Goal: Task Accomplishment & Management: Manage account settings

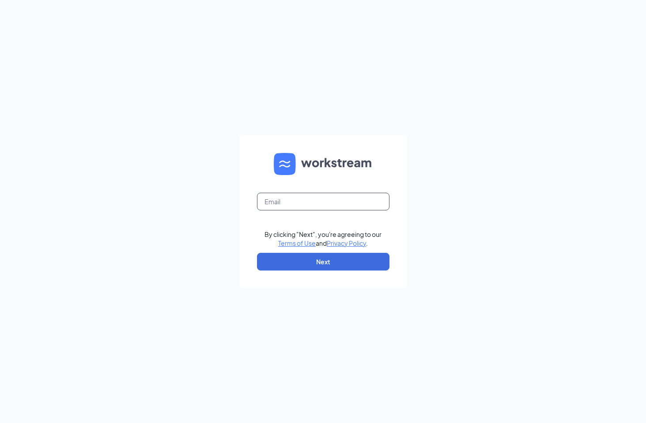
click at [283, 201] on input "text" at bounding box center [323, 202] width 132 height 18
type input "d.marks.surcheros@gmail.com"
click at [306, 261] on button "Next" at bounding box center [323, 262] width 132 height 18
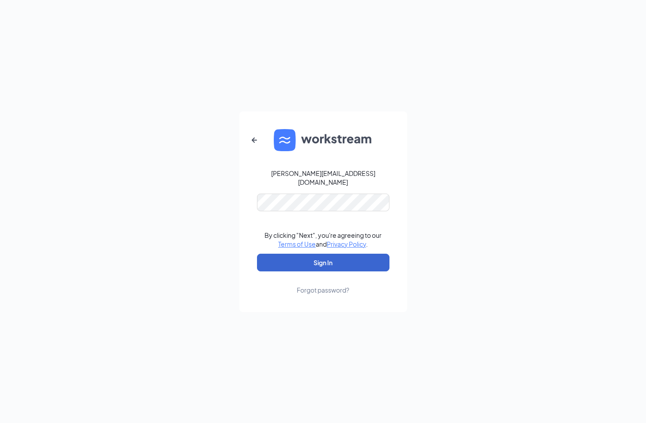
click at [322, 253] on button "Sign In" at bounding box center [323, 262] width 132 height 18
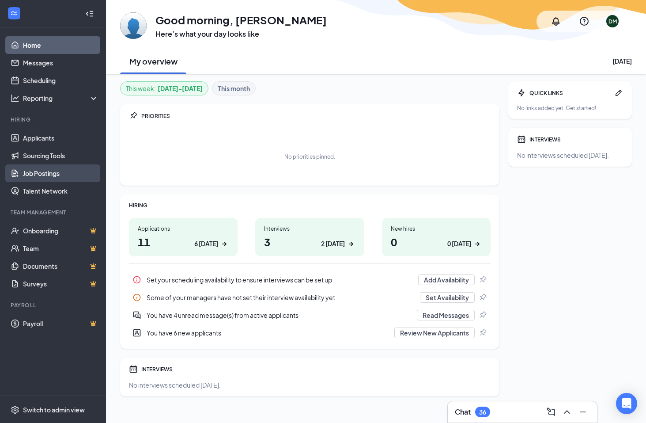
click at [50, 174] on link "Job Postings" at bounding box center [61, 173] width 76 height 18
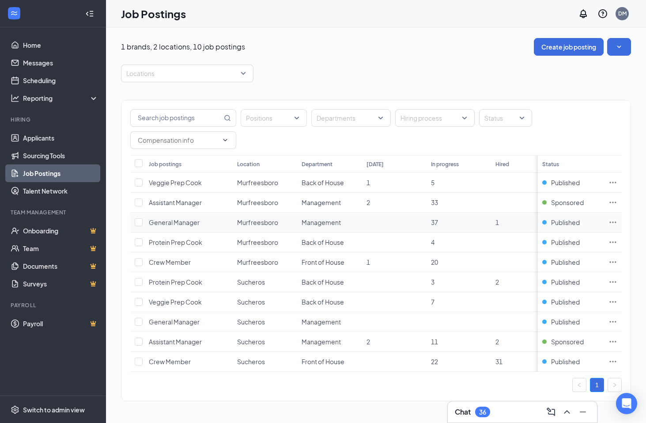
click at [616, 222] on icon "Ellipses" at bounding box center [612, 222] width 9 height 9
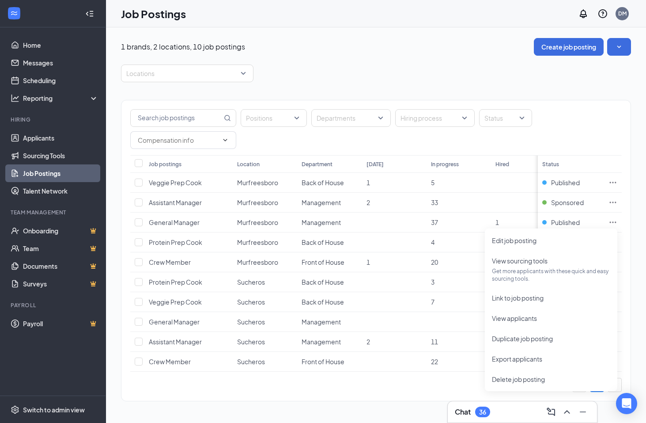
click at [600, 110] on div "Positions Departments Hiring process Status" at bounding box center [375, 129] width 491 height 40
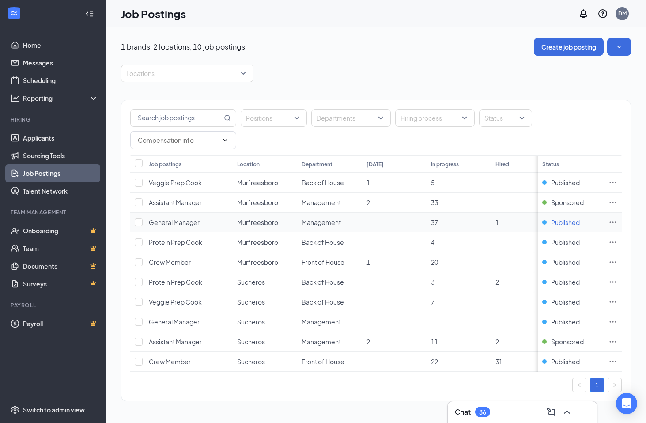
click at [569, 222] on span "Published" at bounding box center [565, 222] width 29 height 9
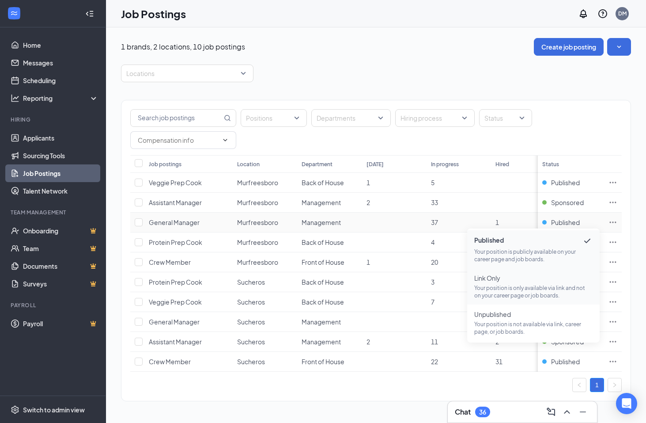
click at [531, 287] on p "Your position is only available via link and not on your career page or job boa…" at bounding box center [533, 291] width 118 height 15
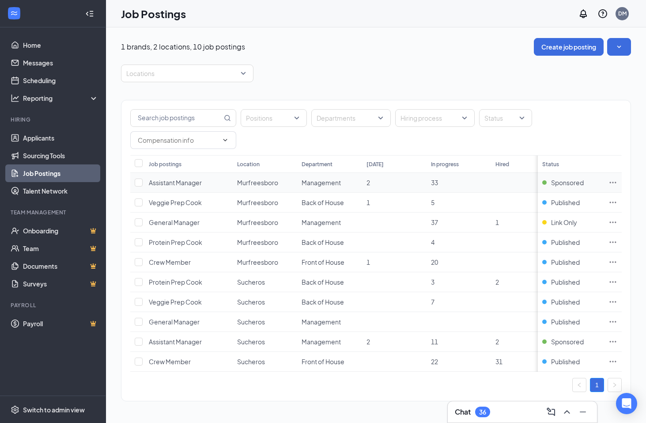
click at [232, 183] on td "Assistant Manager" at bounding box center [188, 183] width 88 height 20
click at [32, 43] on link "Home" at bounding box center [61, 45] width 76 height 18
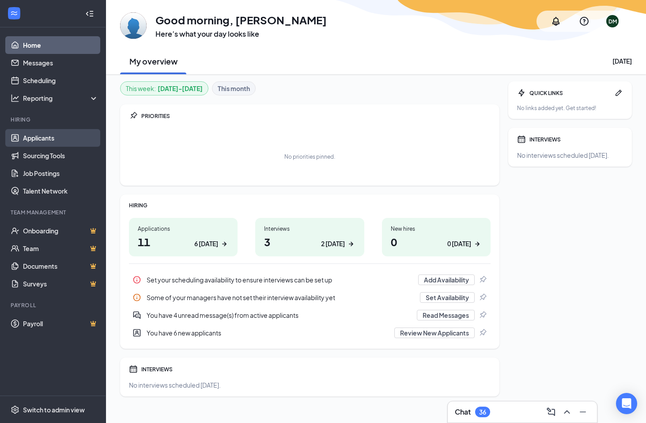
click at [32, 138] on link "Applicants" at bounding box center [61, 138] width 76 height 18
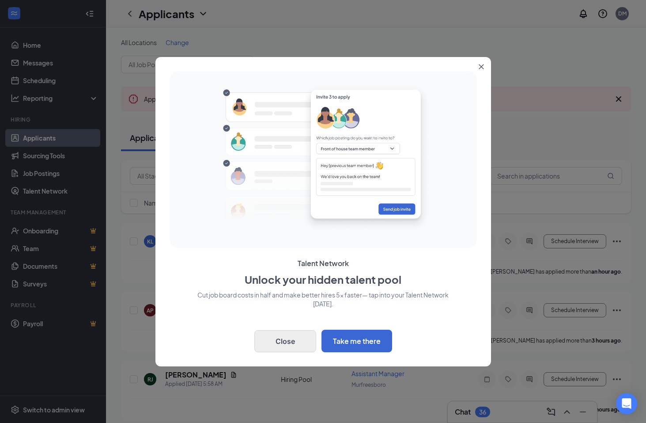
click at [296, 340] on button "Close" at bounding box center [285, 341] width 62 height 22
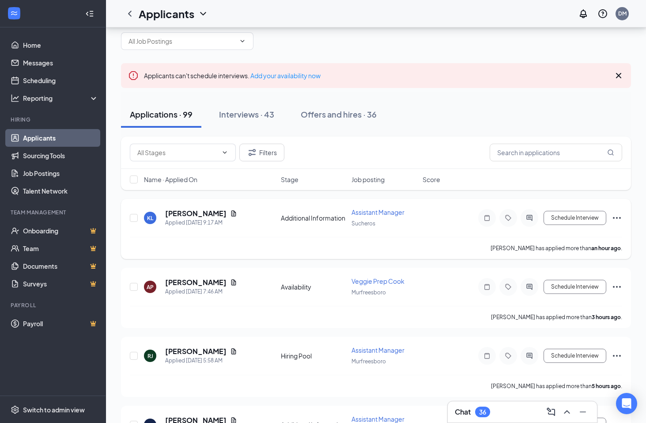
scroll to position [23, 0]
click at [366, 180] on span "Job posting" at bounding box center [367, 179] width 33 height 9
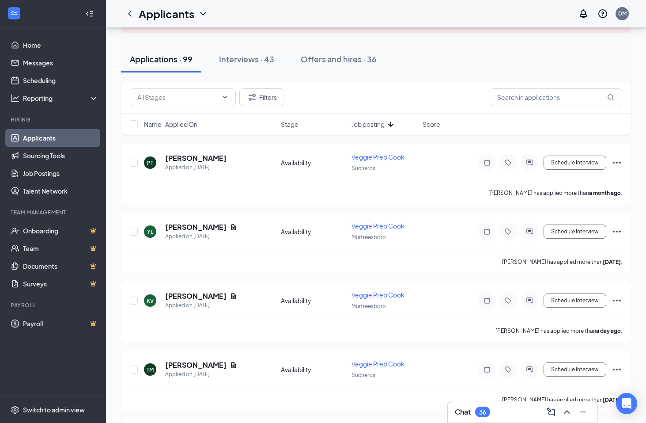
scroll to position [79, 0]
click at [390, 125] on icon "ArrowDown" at bounding box center [390, 124] width 11 height 11
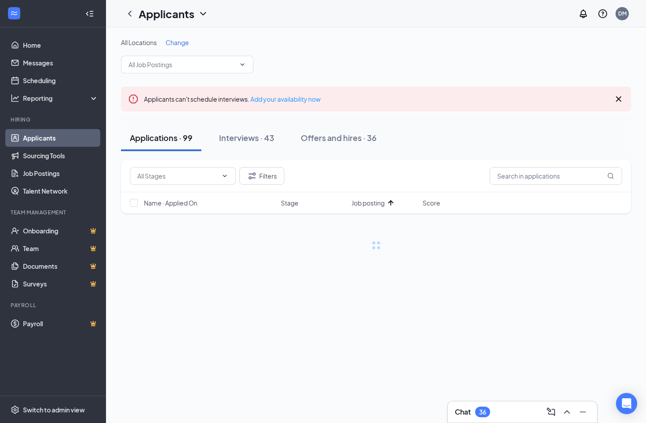
scroll to position [0, 0]
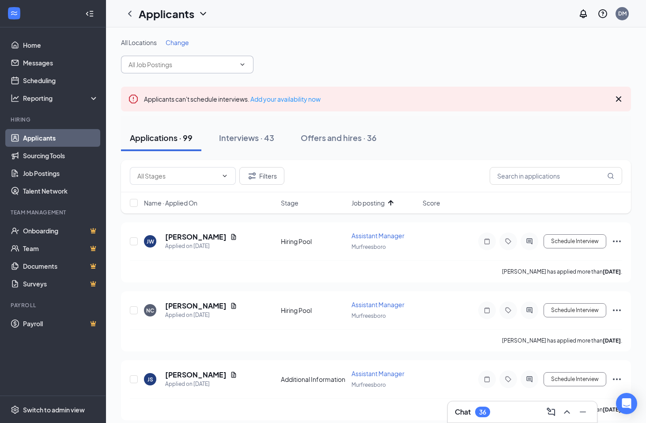
click at [245, 70] on span at bounding box center [187, 65] width 132 height 18
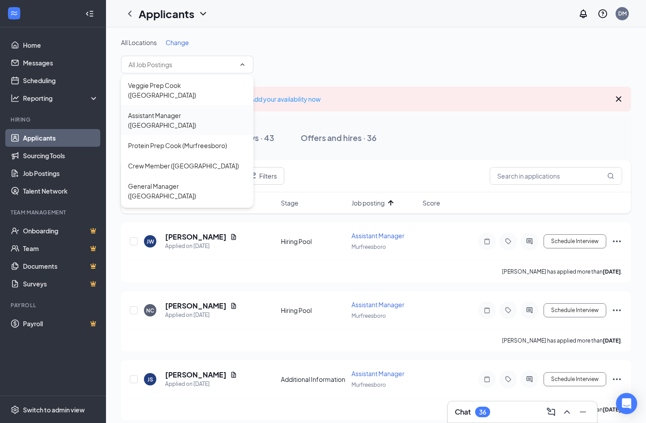
click at [165, 110] on div "Assistant Manager (Murfreesboro)" at bounding box center [187, 119] width 118 height 19
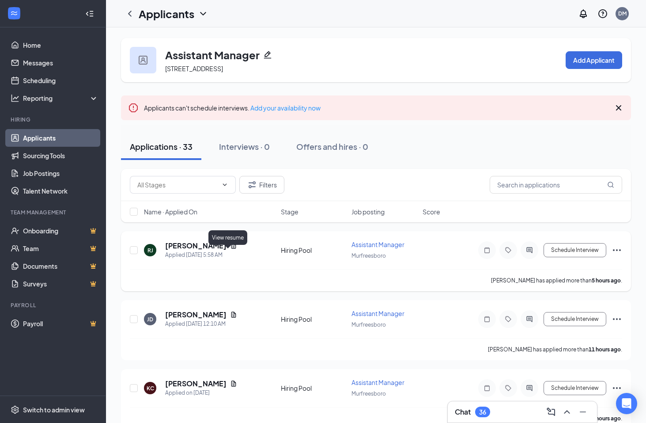
click at [231, 248] on icon "Document" at bounding box center [233, 245] width 5 height 6
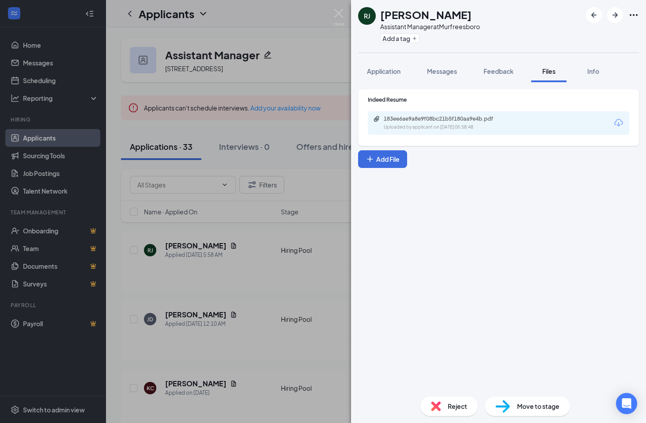
click at [544, 124] on div "183ee6ae9a8e9f08bc21b5f180aa9e4b.pdf Uploaded by applicant on Aug 26, 2025 at 0…" at bounding box center [498, 122] width 261 height 23
click at [615, 122] on icon "Download" at bounding box center [618, 123] width 9 height 8
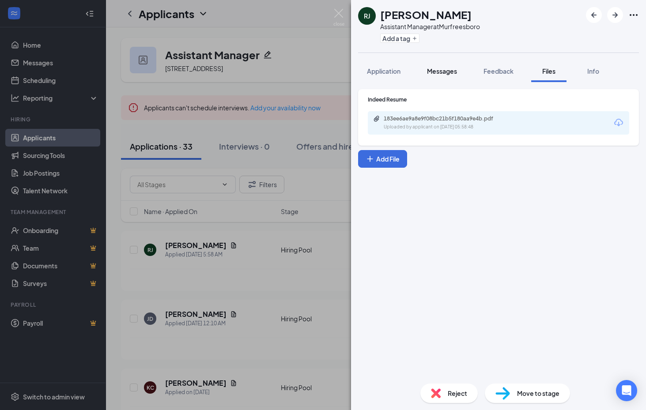
click at [445, 76] on button "Messages" at bounding box center [442, 71] width 48 height 22
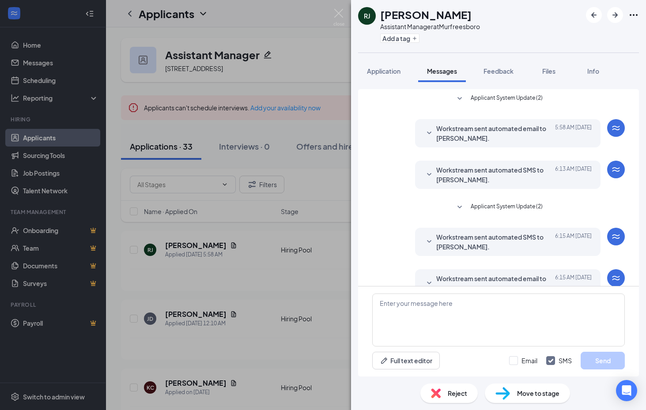
click at [331, 52] on div "RJ Reuben Johnson Assistant Manager at Murfreesboro Add a tag Application Messa…" at bounding box center [323, 205] width 646 height 410
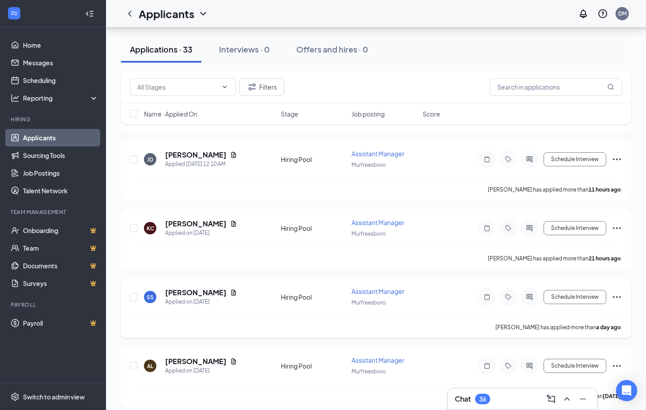
scroll to position [173, 0]
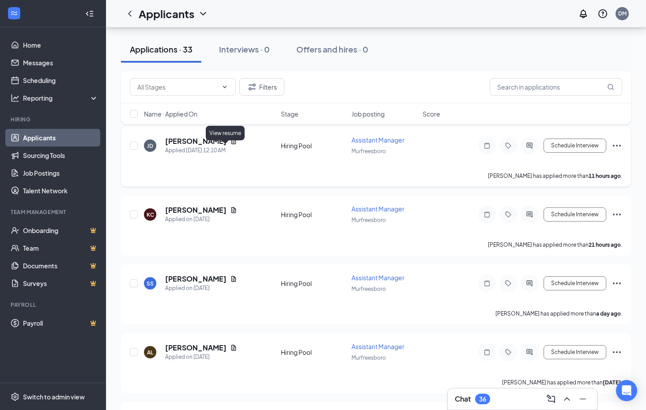
click at [230, 145] on icon "Document" at bounding box center [233, 141] width 7 height 7
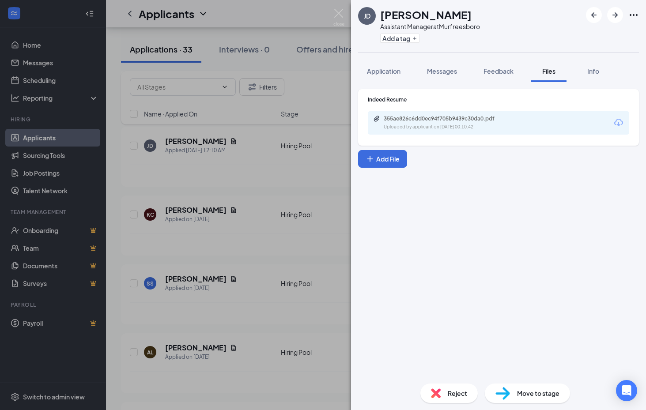
click at [619, 123] on icon "Download" at bounding box center [618, 122] width 11 height 11
click at [448, 389] on span "Reject" at bounding box center [457, 394] width 19 height 10
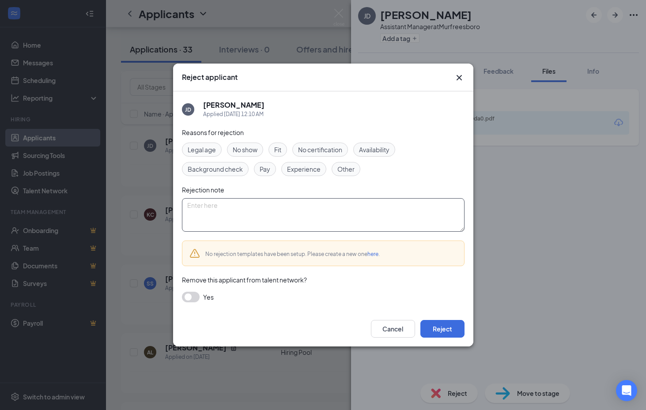
click at [238, 207] on textarea at bounding box center [323, 215] width 283 height 34
click at [300, 174] on span "Experience" at bounding box center [304, 169] width 34 height 10
click at [303, 170] on span "Experience" at bounding box center [304, 169] width 34 height 10
click at [257, 211] on textarea at bounding box center [323, 215] width 283 height 34
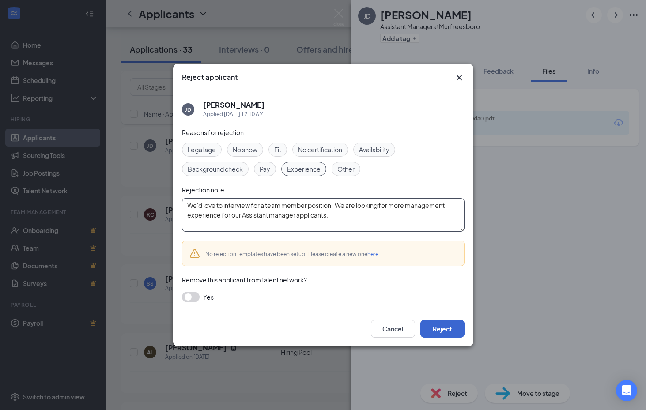
type textarea "We'd love to interview for a team member position. We are looking for more mana…"
click at [439, 327] on button "Reject" at bounding box center [442, 329] width 44 height 18
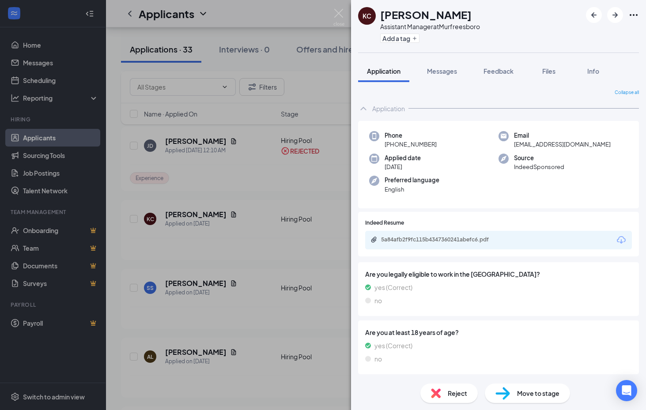
click at [618, 241] on icon "Download" at bounding box center [621, 240] width 11 height 11
click at [449, 393] on span "Reject" at bounding box center [457, 394] width 19 height 10
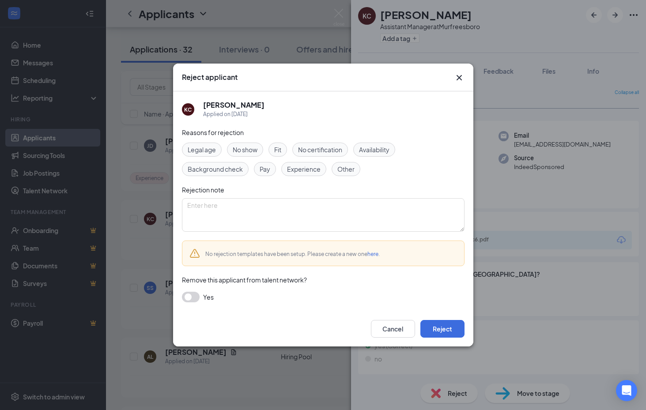
click at [304, 169] on span "Experience" at bounding box center [304, 169] width 34 height 10
click at [258, 208] on textarea at bounding box center [323, 215] width 283 height 34
drag, startPoint x: 400, startPoint y: 205, endPoint x: 111, endPoint y: 205, distance: 289.2
click at [111, 205] on div "Reject applicant KC Kara Cooper Applied on Aug 25 Reasons for rejection Legal a…" at bounding box center [323, 205] width 646 height 410
click at [208, 222] on textarea "Looking for more management experience for our Assistant Managers." at bounding box center [323, 215] width 283 height 34
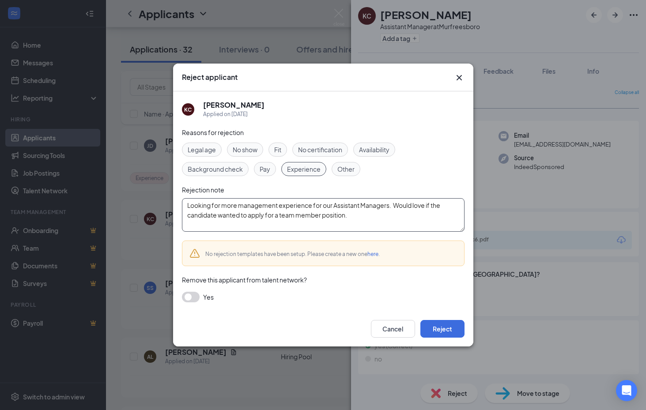
drag, startPoint x: 363, startPoint y: 217, endPoint x: 142, endPoint y: 201, distance: 221.8
click at [142, 201] on div "Reject applicant KC Kara Cooper Applied on Aug 25 Reasons for rejection Legal a…" at bounding box center [323, 205] width 646 height 410
type textarea "Looking for more management experience for our Assistant Managers. Would love i…"
click at [370, 255] on link "here" at bounding box center [372, 254] width 11 height 7
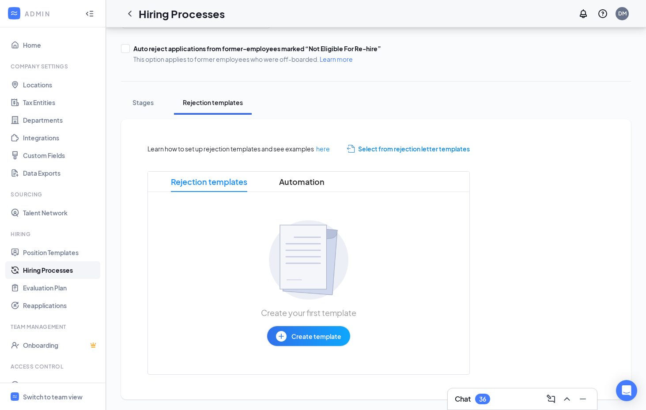
scroll to position [94, 0]
click at [309, 333] on span "Create template" at bounding box center [316, 337] width 50 height 10
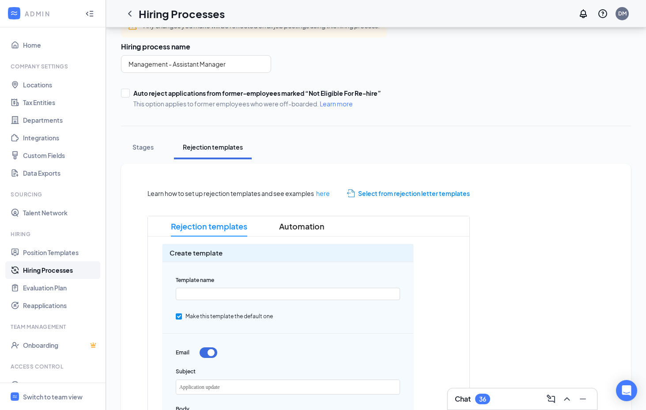
scroll to position [53, 0]
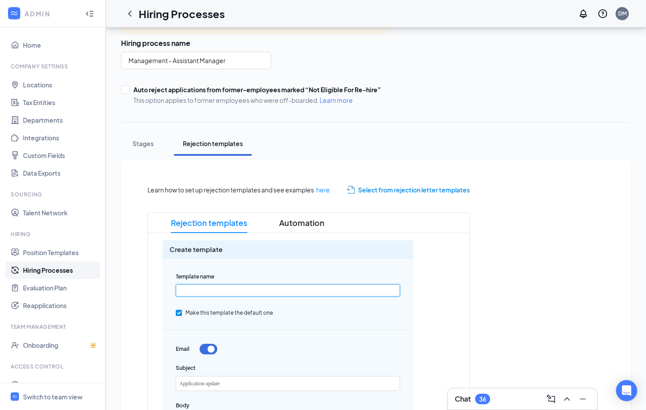
click at [257, 288] on input "text" at bounding box center [288, 290] width 224 height 12
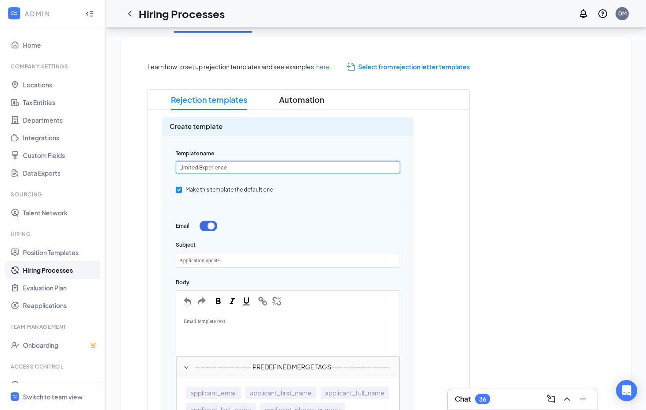
scroll to position [189, 0]
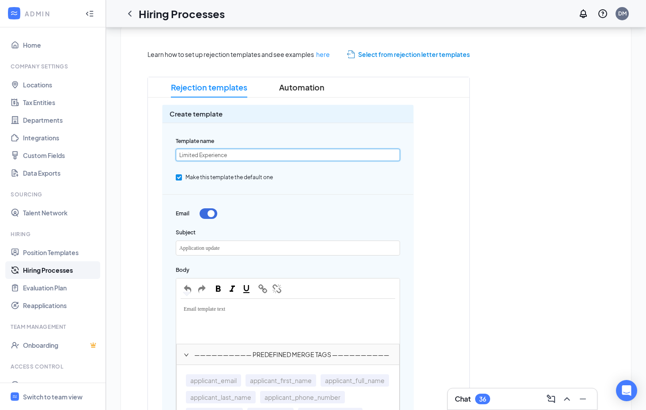
type input "Limited Experience"
click at [234, 247] on div "Application update" at bounding box center [287, 248] width 223 height 14
click at [210, 245] on span "Application update" at bounding box center [199, 248] width 41 height 6
click at [178, 246] on div "Application Update" at bounding box center [287, 248] width 223 height 14
click at [200, 308] on span "Email template text" at bounding box center [205, 309] width 42 height 6
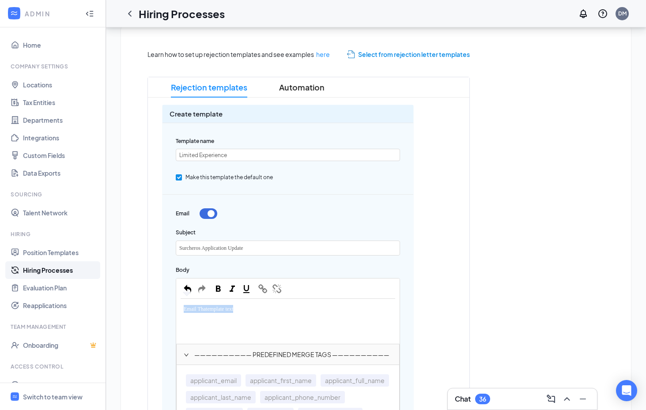
drag, startPoint x: 252, startPoint y: 310, endPoint x: 133, endPoint y: 303, distance: 119.0
drag, startPoint x: 262, startPoint y: 317, endPoint x: 336, endPoint y: 315, distance: 73.3
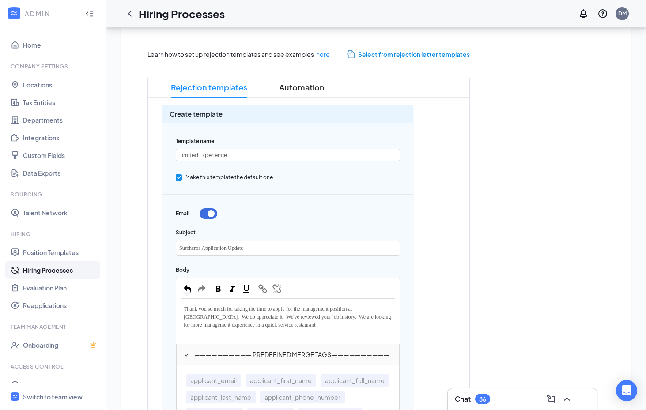
click at [296, 326] on span "Thank you so much for taking the time to apply for the management position at S…" at bounding box center [288, 317] width 208 height 22
click at [386, 317] on div "Thank you so much for taking the time to apply for the management position at S…" at bounding box center [288, 316] width 215 height 27
click at [217, 331] on div "Thank you so much for taking the time to apply for the management position at S…" at bounding box center [288, 316] width 215 height 27
drag, startPoint x: 238, startPoint y: 332, endPoint x: 261, endPoint y: 334, distance: 23.1
click at [261, 334] on span "Thank you so much for taking the time to apply for the management position at S…" at bounding box center [288, 321] width 208 height 30
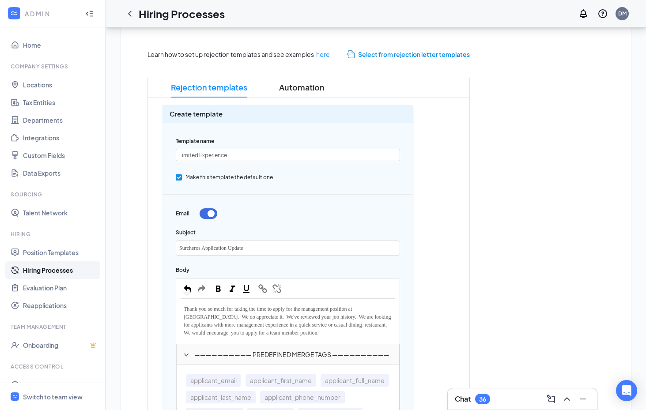
click at [364, 335] on div "Thank you so much for taking the time to apply for the management position at S…" at bounding box center [288, 320] width 215 height 35
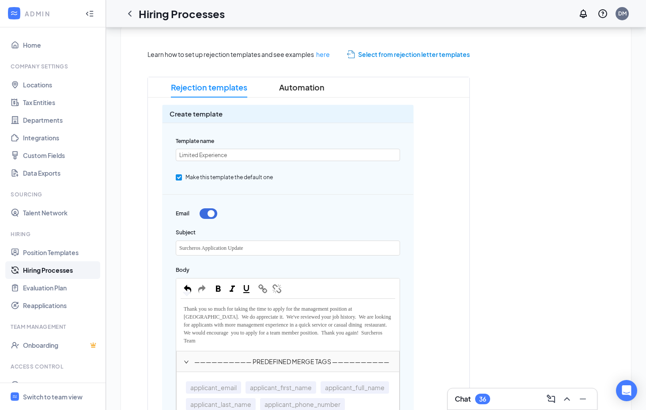
click at [201, 338] on span "Thank you so much for taking the time to apply for the management position at S…" at bounding box center [288, 325] width 208 height 38
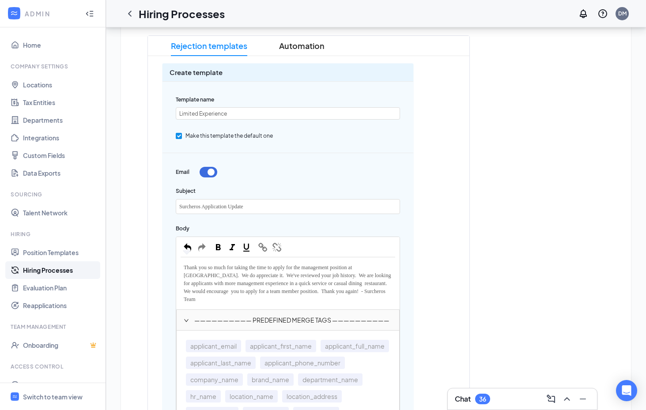
scroll to position [234, 0]
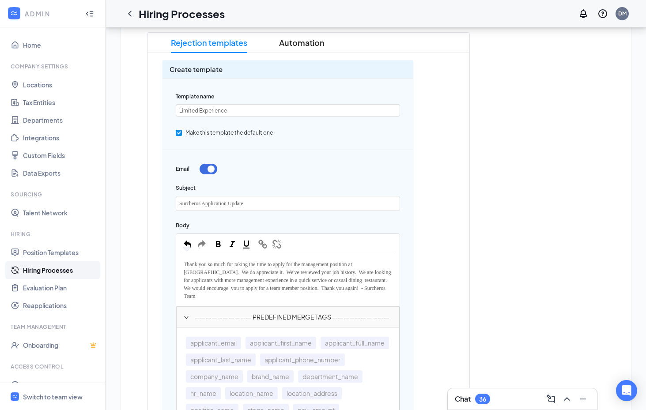
click at [226, 272] on span "Thank you so much for taking the time to apply for the management position at S…" at bounding box center [288, 280] width 208 height 38
drag, startPoint x: 221, startPoint y: 271, endPoint x: 227, endPoint y: 271, distance: 5.7
click at [227, 271] on span "Thank you so much for taking the time to apply for the management position at S…" at bounding box center [286, 280] width 205 height 38
click at [231, 240] on span "button" at bounding box center [232, 245] width 10 height 10
click at [246, 291] on div "Thank you so much for taking the time to apply for the management position at S…" at bounding box center [288, 280] width 215 height 43
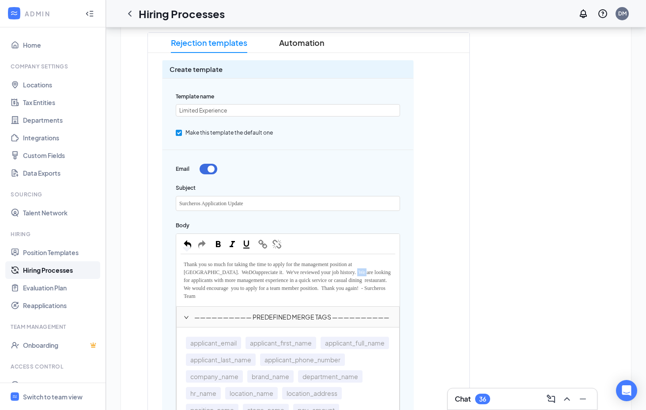
drag, startPoint x: 348, startPoint y: 270, endPoint x: 338, endPoint y: 270, distance: 9.7
click at [338, 270] on span "appreciate it. We've reviewed your job history. We are looking for applicants w…" at bounding box center [288, 284] width 208 height 30
click at [320, 288] on span "appreciate it. We've reviewed your job history and wanted to let you know that …" at bounding box center [286, 284] width 204 height 30
click at [293, 287] on span "appreciate it. We've reviewed your job history and wanted to let you know that …" at bounding box center [286, 284] width 204 height 30
click at [205, 295] on span "appreciate it. We've reviewed your job history and wanted to let you know that …" at bounding box center [286, 284] width 204 height 30
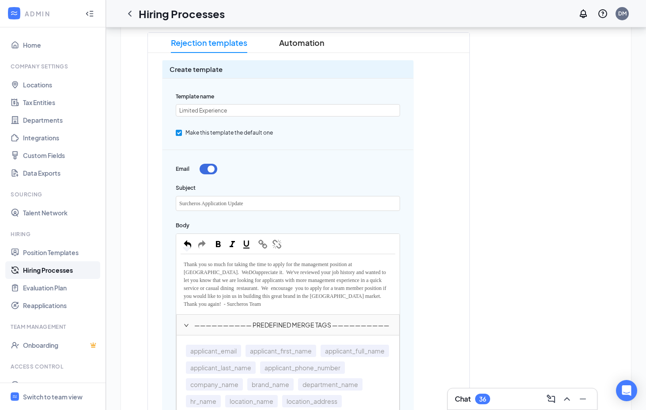
drag, startPoint x: 296, startPoint y: 302, endPoint x: 174, endPoint y: 261, distance: 129.4
copy div "Thank you so much for taking the time to apply for the management position at S…"
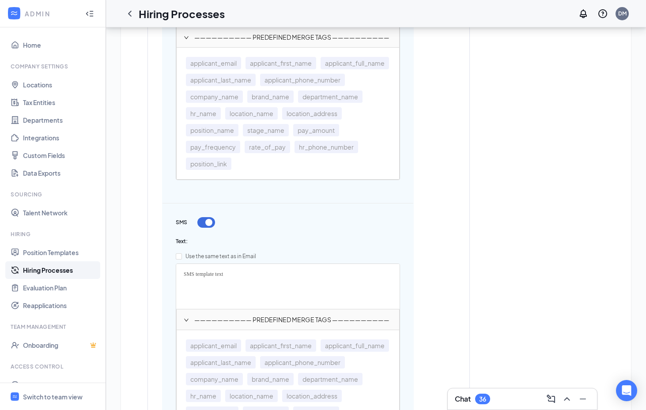
scroll to position [549, 0]
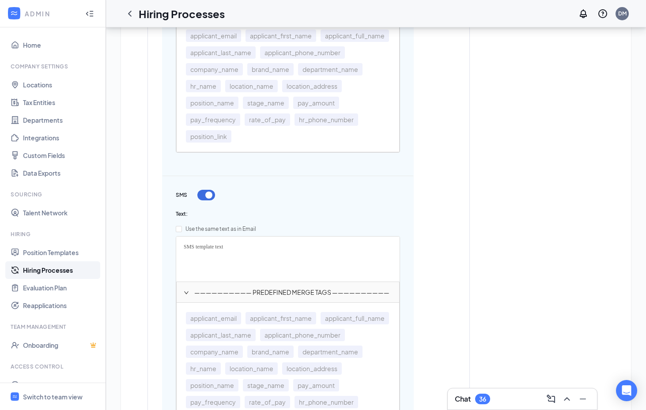
click at [236, 246] on div "SMS template text" at bounding box center [288, 246] width 215 height 11
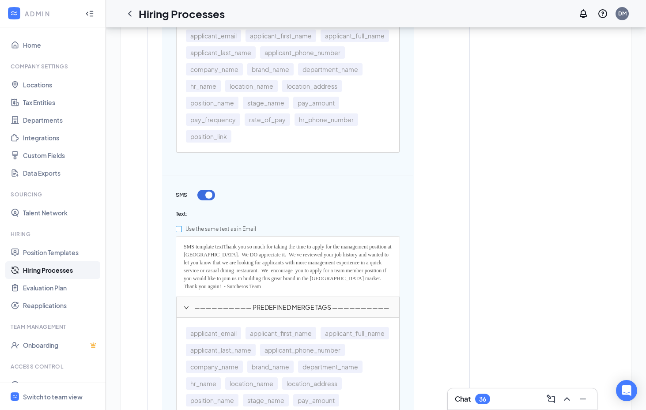
click at [179, 229] on input "Use the same text as in Email" at bounding box center [179, 229] width 6 height 6
checkbox input "true"
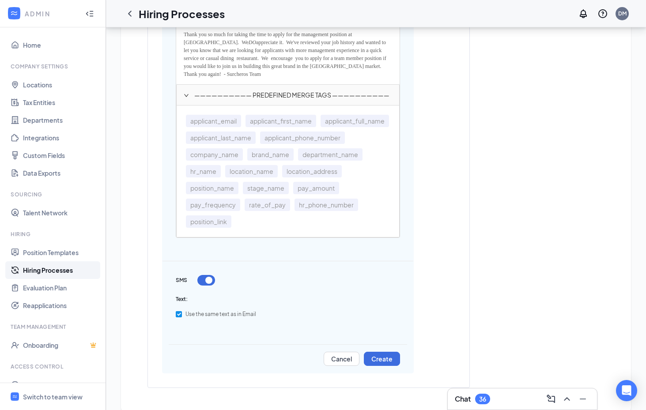
scroll to position [468, 0]
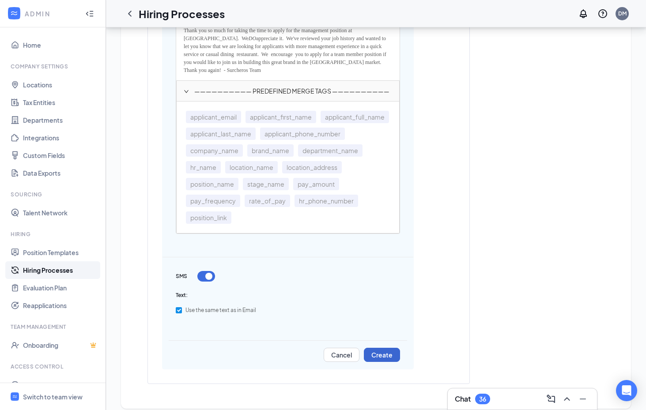
click at [377, 351] on button "Create" at bounding box center [382, 355] width 36 height 14
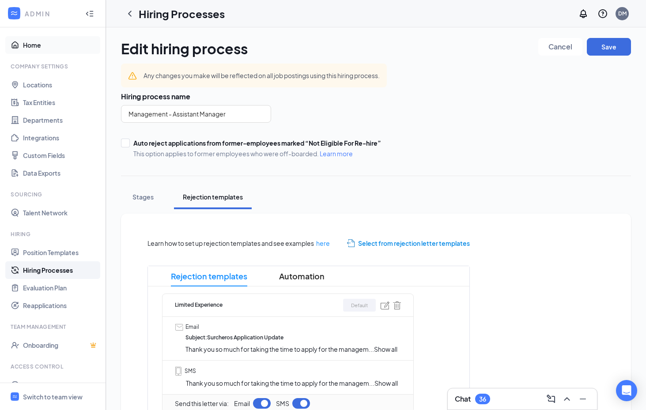
scroll to position [0, 0]
click at [32, 46] on link "Home" at bounding box center [61, 45] width 76 height 18
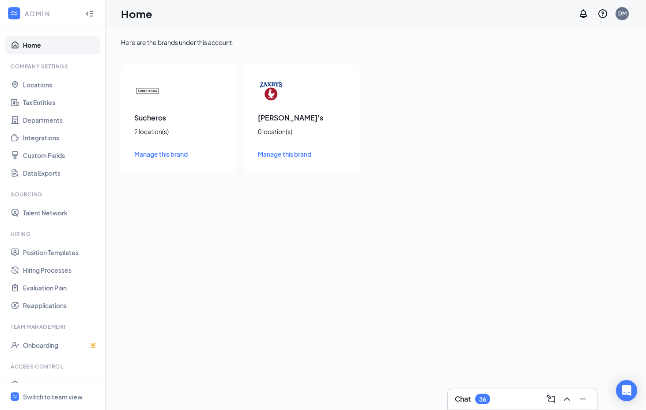
click at [185, 96] on div "Sucheros 2 location(s) Manage this brand" at bounding box center [178, 118] width 115 height 108
click at [177, 154] on span "Manage this brand" at bounding box center [160, 154] width 53 height 8
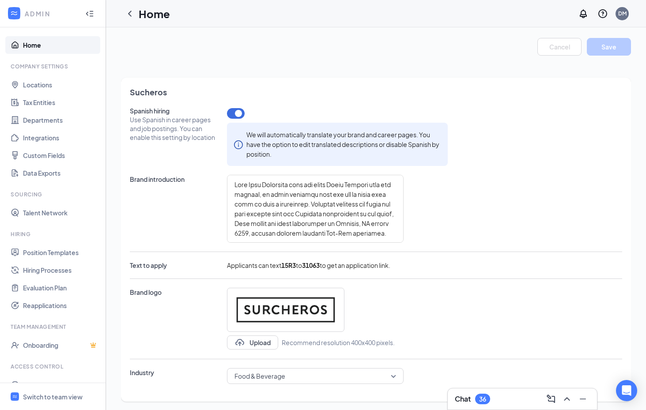
type textarea "When Luke Christian left his rural South Georgia home for college, he never ima…"
click at [39, 389] on span "Switch to team view" at bounding box center [61, 396] width 76 height 27
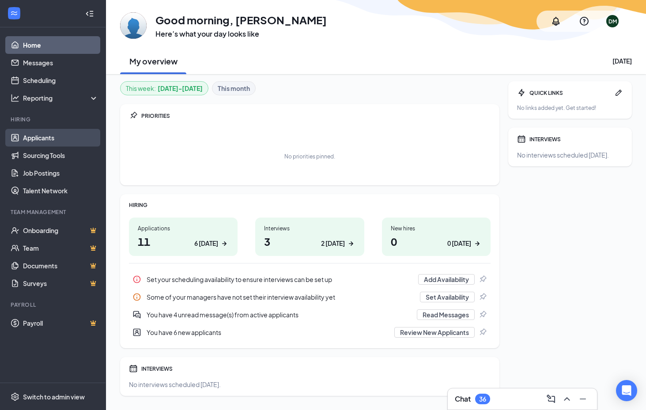
click at [42, 136] on link "Applicants" at bounding box center [61, 138] width 76 height 18
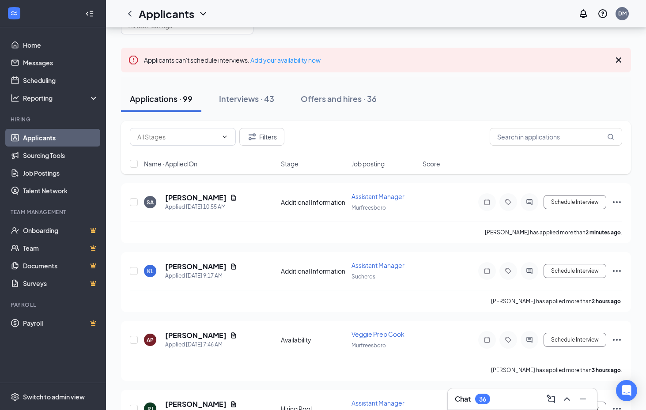
scroll to position [52, 0]
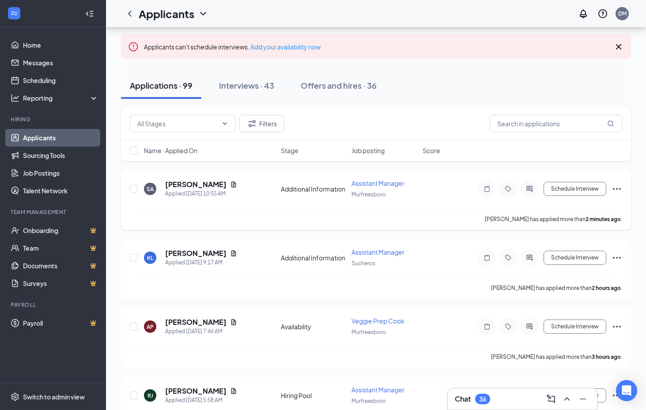
click at [286, 211] on div "Sherricka Alexander has applied more than 2 minutes ago ." at bounding box center [376, 219] width 492 height 22
click at [237, 185] on icon "Document" at bounding box center [233, 184] width 7 height 7
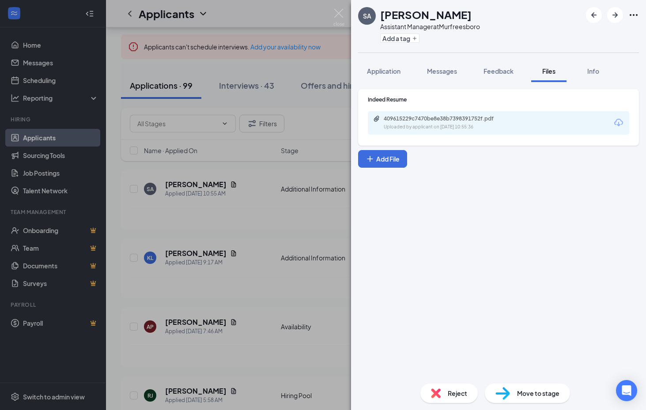
click at [617, 124] on icon "Download" at bounding box center [618, 123] width 9 height 8
click at [452, 391] on span "Reject" at bounding box center [457, 394] width 19 height 10
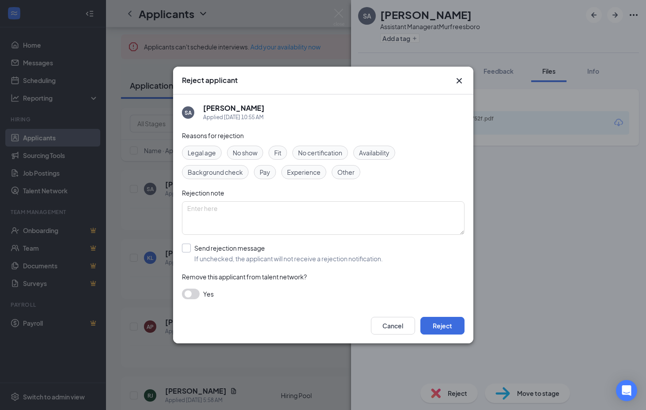
click at [189, 247] on div at bounding box center [186, 248] width 9 height 9
click at [189, 247] on input "Send rejection message If unchecked, the applicant will not receive a rejection…" at bounding box center [282, 253] width 201 height 19
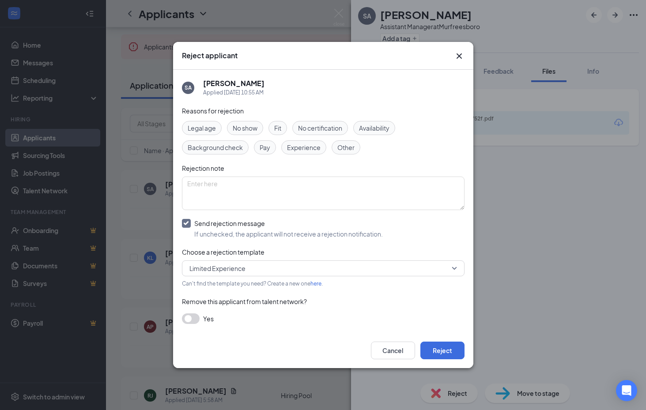
click at [186, 223] on input "Send rejection message If unchecked, the applicant will not receive a rejection…" at bounding box center [282, 228] width 201 height 19
checkbox input "false"
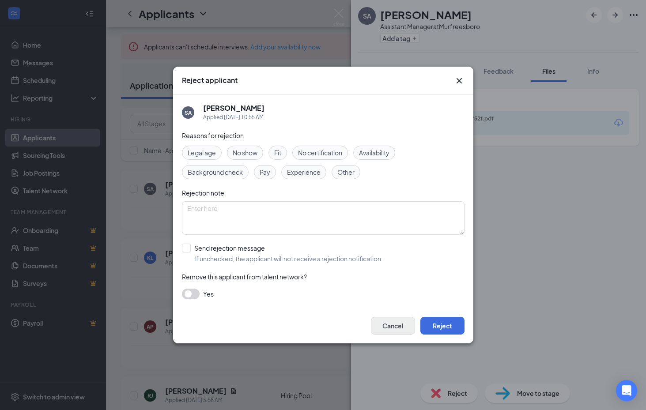
click at [393, 321] on button "Cancel" at bounding box center [393, 326] width 44 height 18
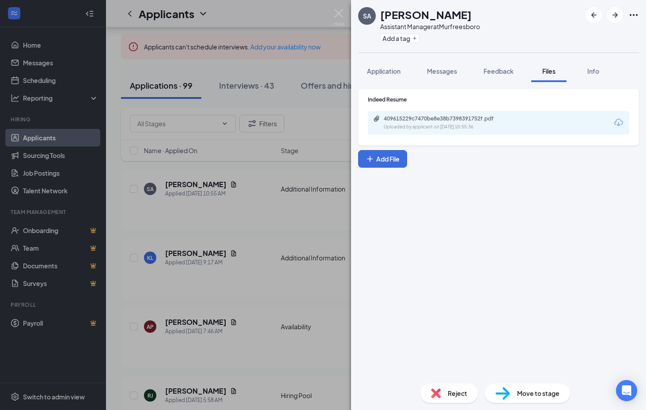
click at [482, 278] on div "Indeed Resume 409615229c7470be8e38b7398391752f.pdf Uploaded by applicant on Aug…" at bounding box center [498, 229] width 295 height 294
click at [453, 390] on span "Reject" at bounding box center [457, 394] width 19 height 10
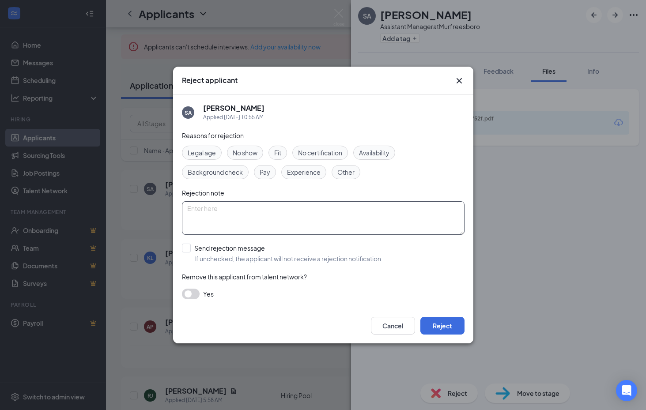
click at [367, 211] on textarea at bounding box center [323, 218] width 283 height 34
paste textarea "Thank you so much for taking the time to apply for the management position at S…"
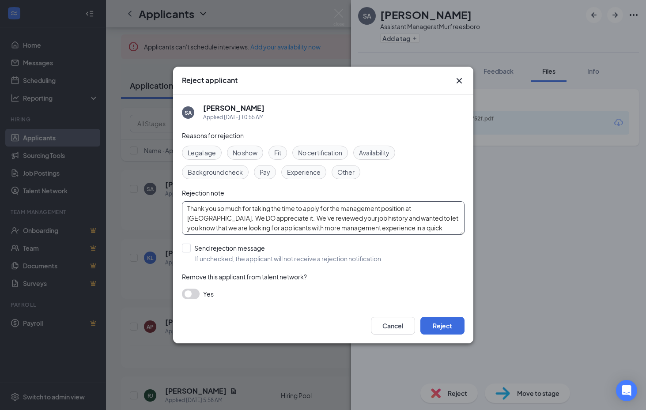
drag, startPoint x: 453, startPoint y: 229, endPoint x: 45, endPoint y: 169, distance: 411.9
click at [45, 169] on div "Reject applicant SA Sherricka Alexander Applied Today 10:55 AM Reasons for reje…" at bounding box center [323, 205] width 646 height 410
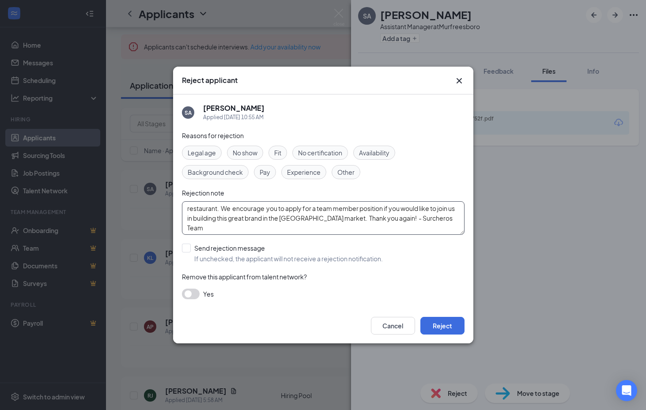
drag, startPoint x: 461, startPoint y: 219, endPoint x: 56, endPoint y: 191, distance: 405.9
click at [56, 191] on div "Reject applicant SA Sherricka Alexander Applied Today 10:55 AM Reasons for reje…" at bounding box center [323, 205] width 646 height 410
paste textarea "Thank you so much for taking the time to apply for the management position at S…"
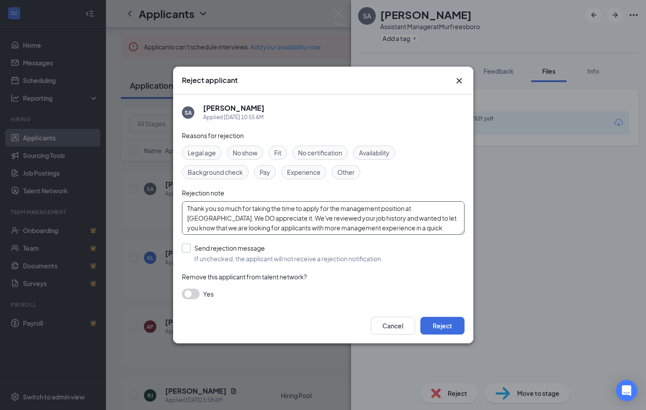
type textarea "Thank you so much for taking the time to apply for the management position at S…"
click at [186, 249] on div at bounding box center [186, 248] width 9 height 9
click at [186, 249] on input "Send rejection message If unchecked, the applicant will not receive a rejection…" at bounding box center [282, 253] width 201 height 19
checkbox input "true"
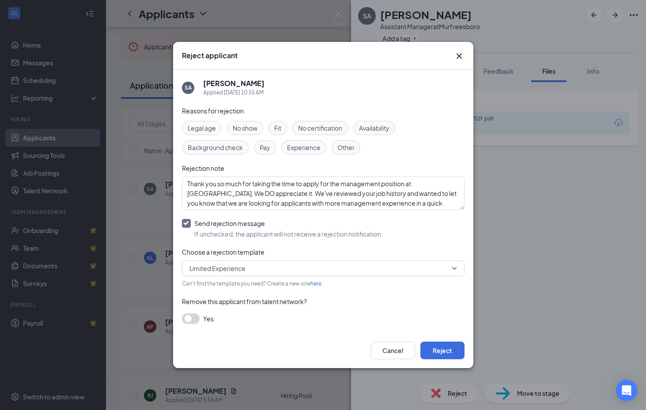
click at [315, 268] on span "Limited Experience" at bounding box center [319, 268] width 260 height 13
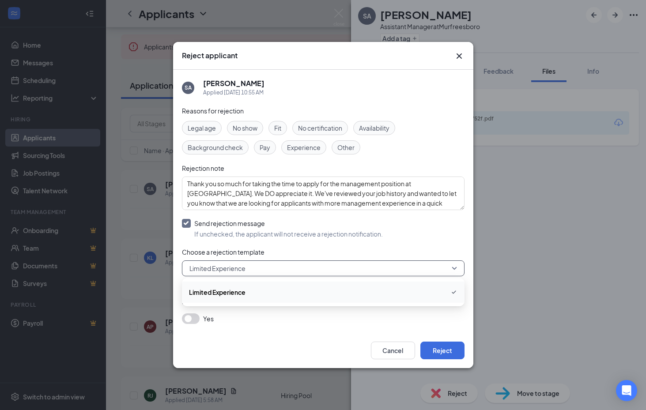
click at [315, 268] on span "Limited Experience" at bounding box center [319, 268] width 260 height 13
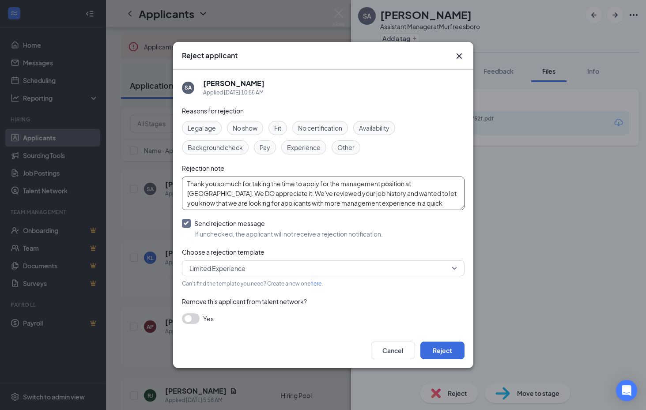
drag, startPoint x: 446, startPoint y: 204, endPoint x: 125, endPoint y: 163, distance: 324.0
click at [125, 163] on div "Reject applicant SA Sherricka Alexander Applied Today 10:55 AM Reasons for reje…" at bounding box center [323, 205] width 646 height 410
type textarea "looking for applicants with more management experience in a quick service or ca…"
drag, startPoint x: 455, startPoint y: 206, endPoint x: -1, endPoint y: 147, distance: 460.4
click at [0, 147] on html "Home Messages Scheduling Reporting Hiring Applicants Sourcing Tools Job Posting…" at bounding box center [323, 153] width 646 height 410
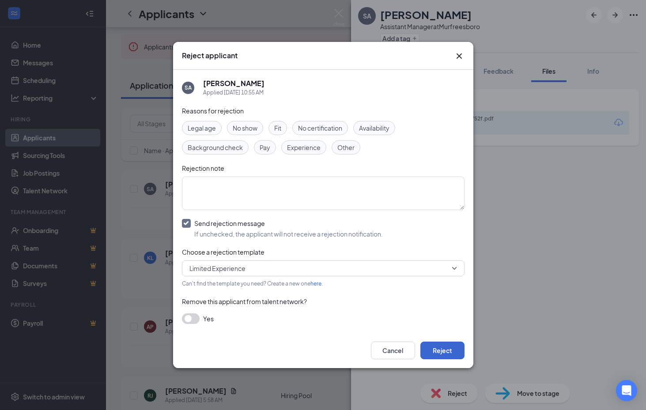
click at [439, 349] on button "Reject" at bounding box center [442, 351] width 44 height 18
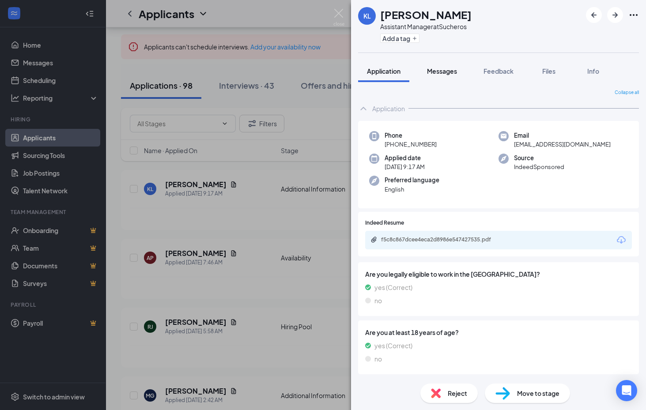
click at [446, 79] on button "Messages" at bounding box center [442, 71] width 48 height 22
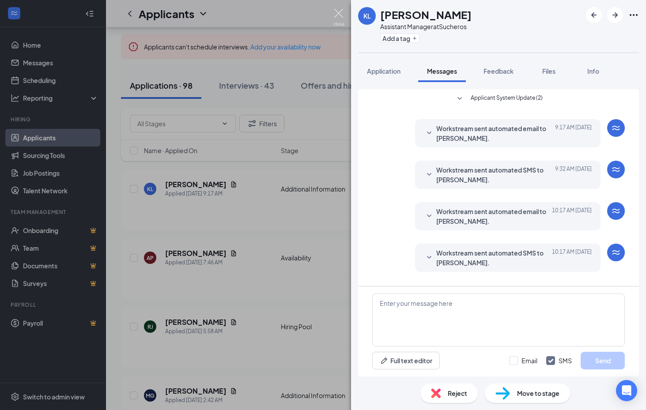
click at [337, 11] on img at bounding box center [338, 17] width 11 height 17
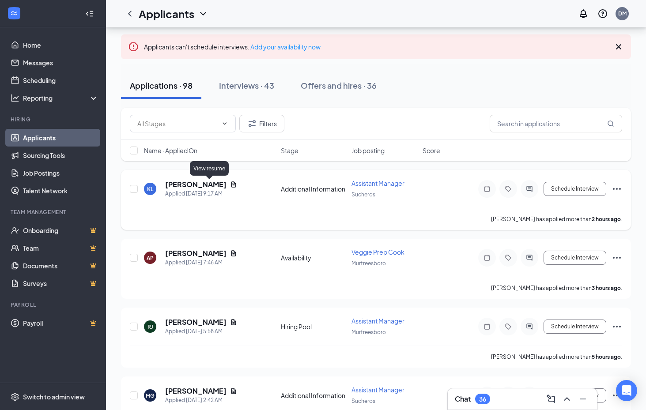
click at [230, 187] on icon "Document" at bounding box center [233, 184] width 7 height 7
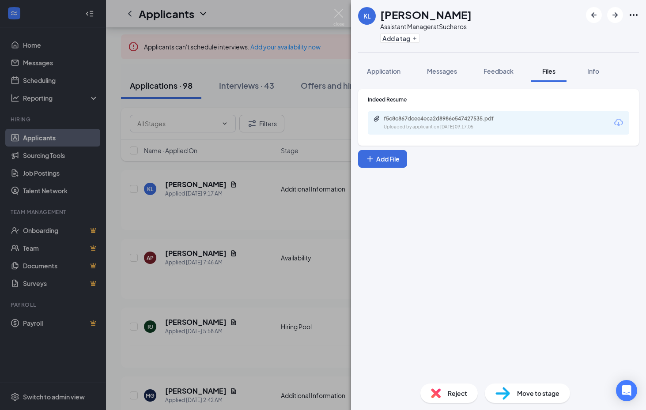
click at [620, 124] on icon "Download" at bounding box center [618, 122] width 11 height 11
click at [449, 393] on span "Reject" at bounding box center [457, 394] width 19 height 10
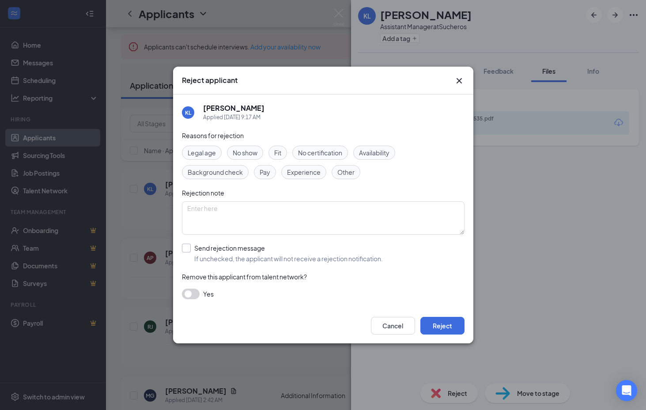
click at [185, 249] on div at bounding box center [186, 248] width 9 height 9
click at [185, 249] on input "Send rejection message If unchecked, the applicant will not receive a rejection…" at bounding box center [282, 253] width 201 height 19
checkbox input "true"
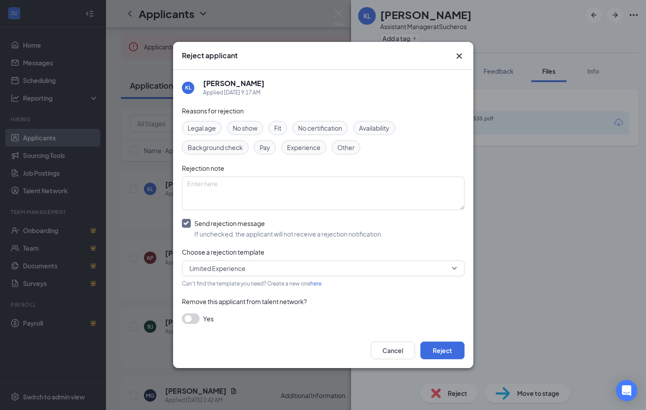
click at [223, 266] on span "Limited Experience" at bounding box center [217, 268] width 56 height 13
click at [440, 347] on button "Reject" at bounding box center [442, 351] width 44 height 18
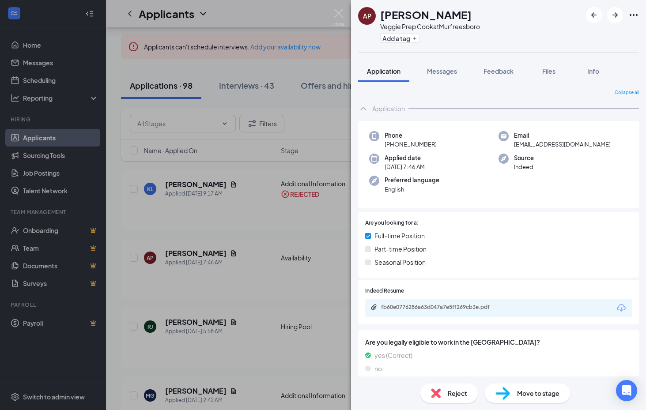
click at [621, 303] on icon "Download" at bounding box center [621, 308] width 11 height 11
click at [455, 388] on div "Reject" at bounding box center [448, 393] width 57 height 19
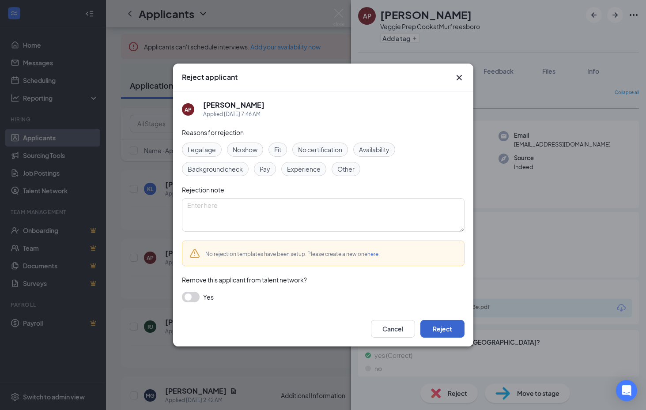
click at [436, 330] on button "Reject" at bounding box center [442, 329] width 44 height 18
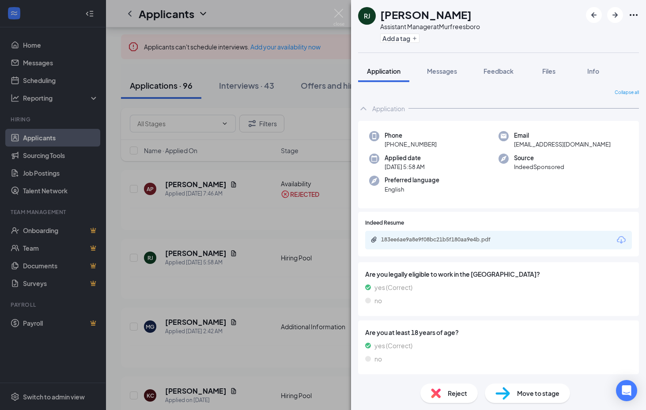
click at [475, 253] on div "Indeed Resume 183ee6ae9a8e9f08bc21b5f180aa9e4b.pdf" at bounding box center [498, 234] width 281 height 45
click at [324, 219] on div "RJ Reuben Johnson Assistant Manager at Murfreesboro Add a tag Application Messa…" at bounding box center [323, 205] width 646 height 410
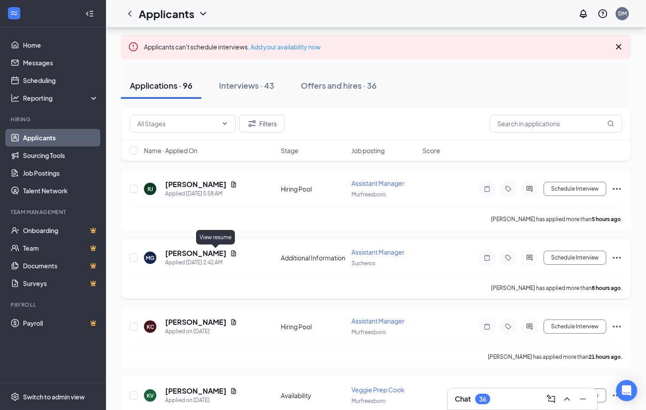
click at [231, 254] on icon "Document" at bounding box center [233, 253] width 5 height 6
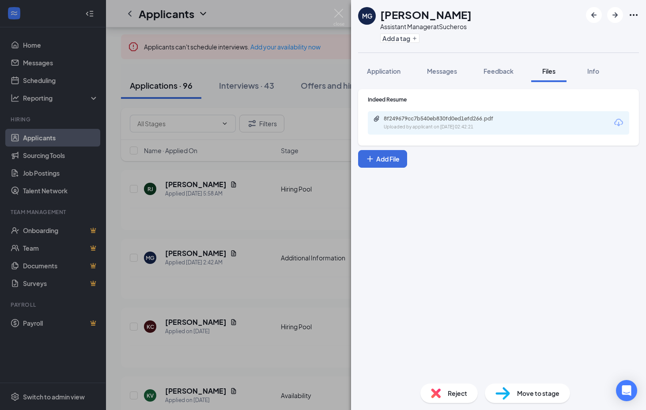
click at [620, 121] on icon "Download" at bounding box center [618, 122] width 11 height 11
click at [453, 390] on span "Reject" at bounding box center [457, 394] width 19 height 10
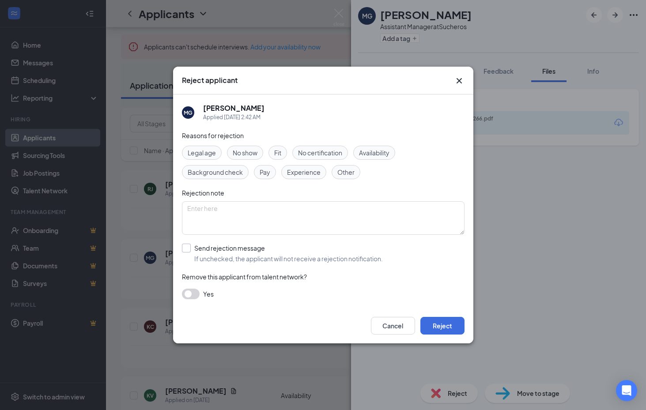
click at [189, 250] on div at bounding box center [186, 248] width 9 height 9
click at [189, 250] on input "Send rejection message If unchecked, the applicant will not receive a rejection…" at bounding box center [282, 253] width 201 height 19
checkbox input "true"
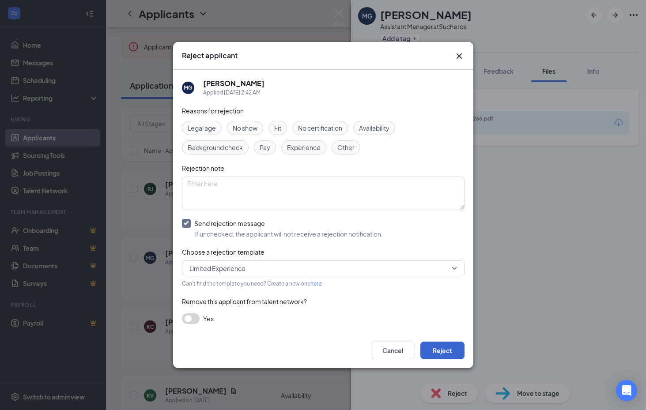
click at [437, 351] on button "Reject" at bounding box center [442, 351] width 44 height 18
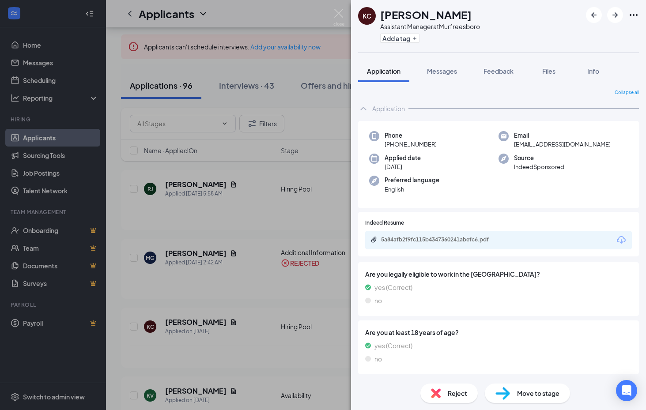
click at [625, 239] on icon "Download" at bounding box center [621, 240] width 9 height 8
click at [453, 393] on span "Reject" at bounding box center [457, 394] width 19 height 10
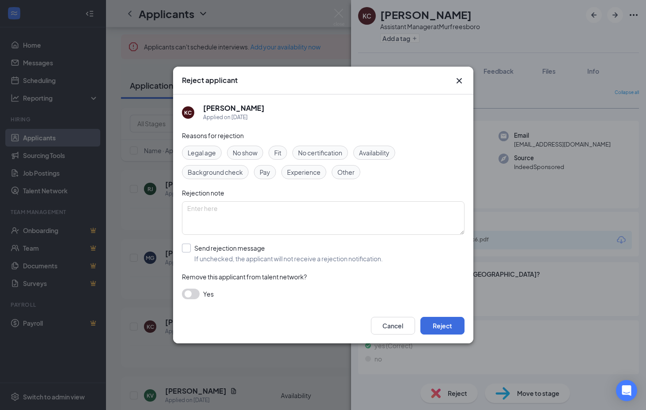
click at [189, 249] on div at bounding box center [186, 248] width 9 height 9
click at [189, 249] on input "Send rejection message If unchecked, the applicant will not receive a rejection…" at bounding box center [282, 253] width 201 height 19
checkbox input "true"
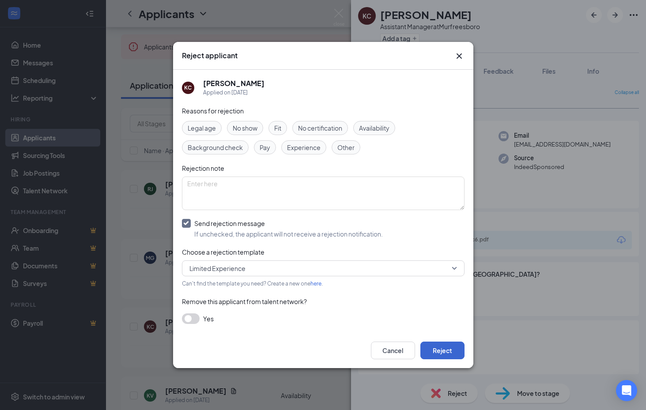
click at [442, 353] on button "Reject" at bounding box center [442, 351] width 44 height 18
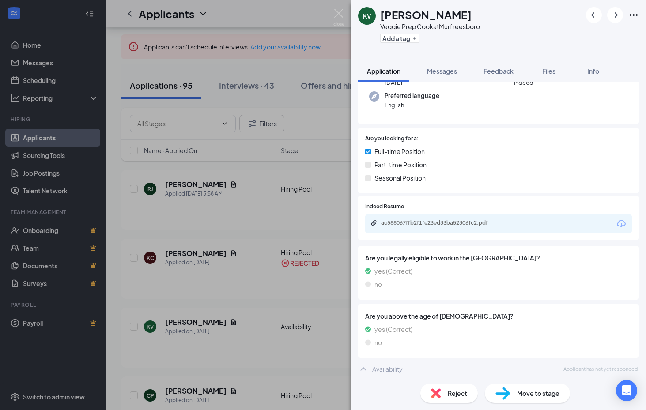
scroll to position [108, 0]
click at [501, 348] on div "Are you above the age of 16? yes (Correct) no" at bounding box center [498, 332] width 267 height 40
click at [363, 369] on icon "ChevronUp" at bounding box center [363, 370] width 11 height 11
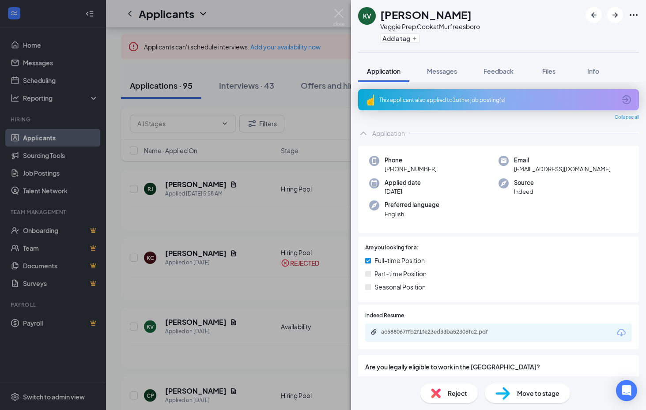
scroll to position [0, 0]
click at [621, 330] on icon "Download" at bounding box center [621, 333] width 9 height 8
click at [449, 393] on span "Reject" at bounding box center [457, 394] width 19 height 10
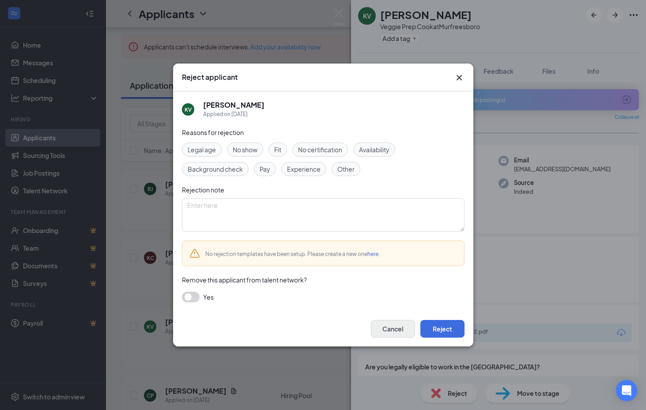
click at [387, 326] on button "Cancel" at bounding box center [393, 329] width 44 height 18
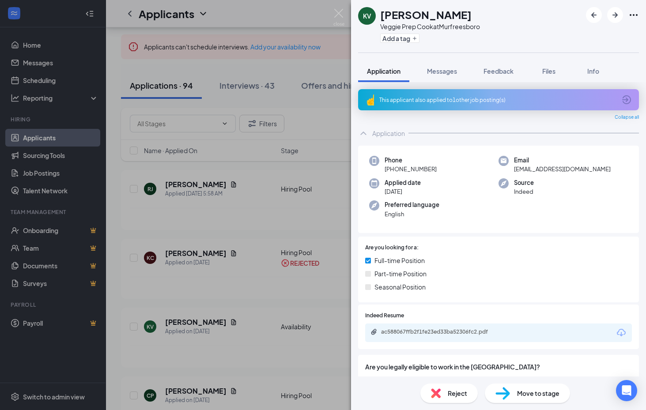
click at [451, 395] on span "Reject" at bounding box center [457, 394] width 19 height 10
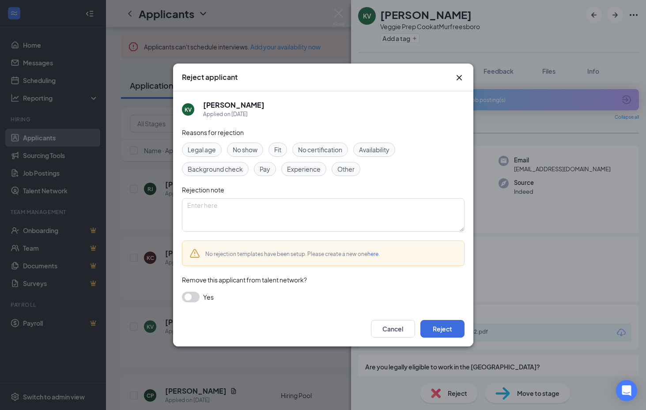
click at [370, 253] on link "here" at bounding box center [372, 254] width 11 height 7
click at [391, 330] on button "Cancel" at bounding box center [393, 329] width 44 height 18
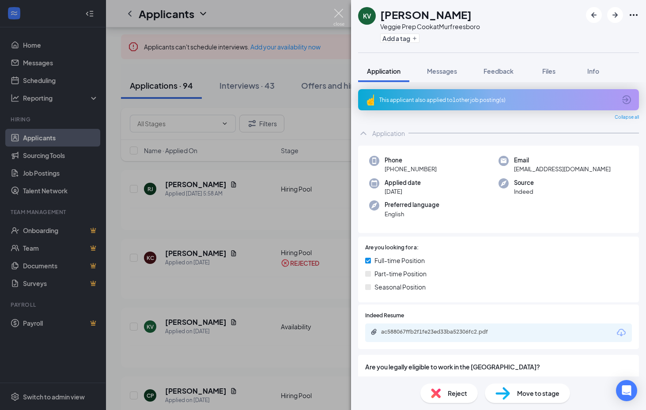
click at [344, 15] on img at bounding box center [338, 17] width 11 height 17
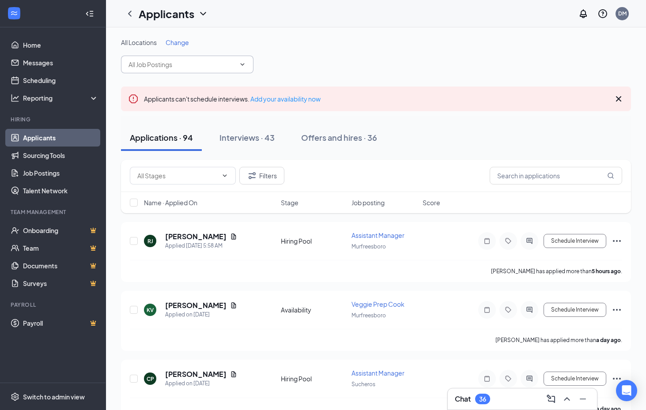
click at [244, 62] on icon "ChevronDown" at bounding box center [242, 64] width 7 height 7
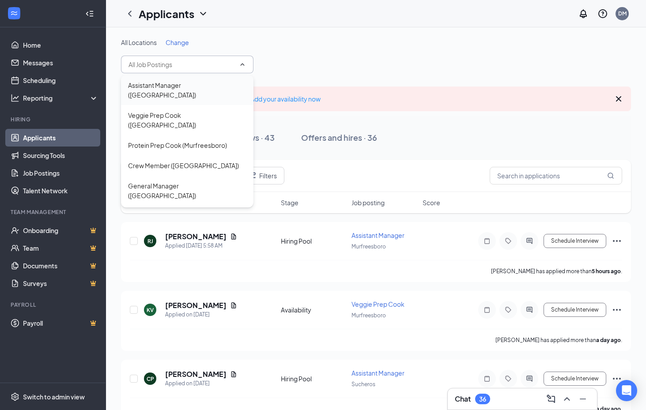
click at [225, 89] on div "Assistant Manager (Murfreesboro)" at bounding box center [187, 89] width 118 height 19
type input "Assistant Manager (Murfreesboro)"
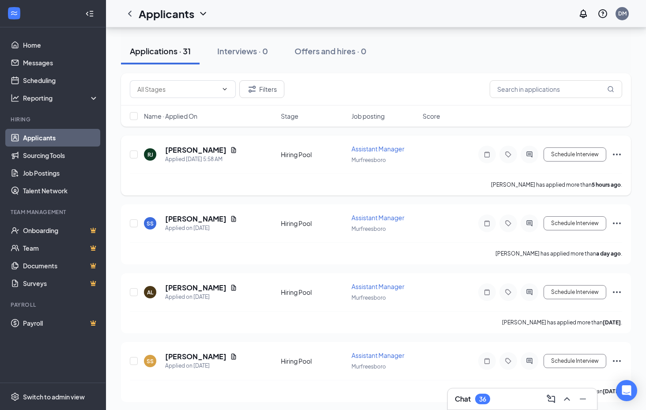
scroll to position [113, 0]
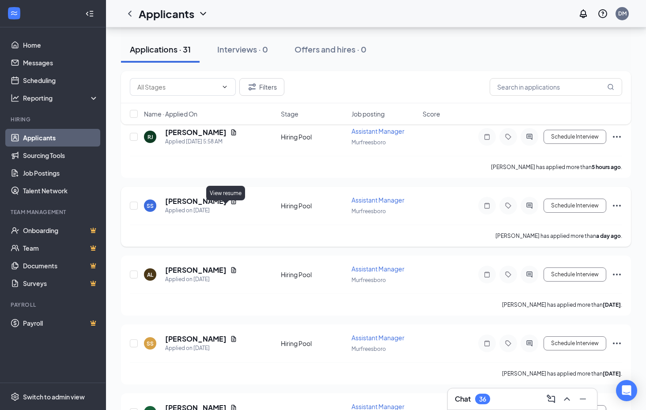
click at [230, 205] on icon "Document" at bounding box center [233, 201] width 7 height 7
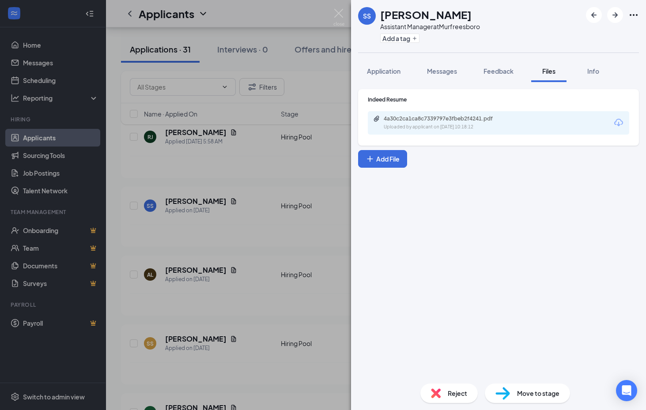
click at [621, 121] on icon "Download" at bounding box center [618, 122] width 11 height 11
click at [456, 396] on span "Reject" at bounding box center [457, 394] width 19 height 10
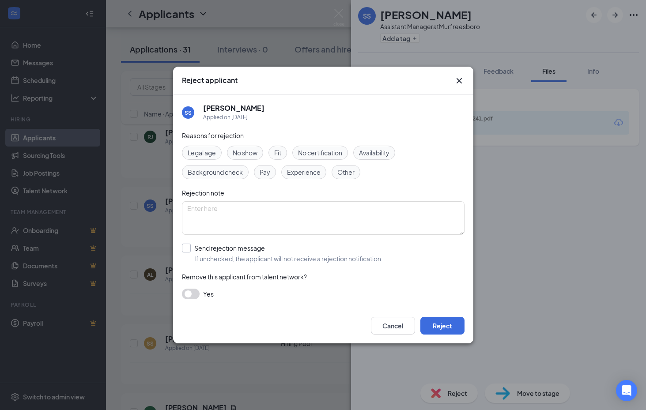
click at [213, 247] on div "Send rejection message" at bounding box center [288, 248] width 189 height 9
click at [213, 247] on input "Send rejection message If unchecked, the applicant will not receive a rejection…" at bounding box center [282, 253] width 201 height 19
checkbox input "true"
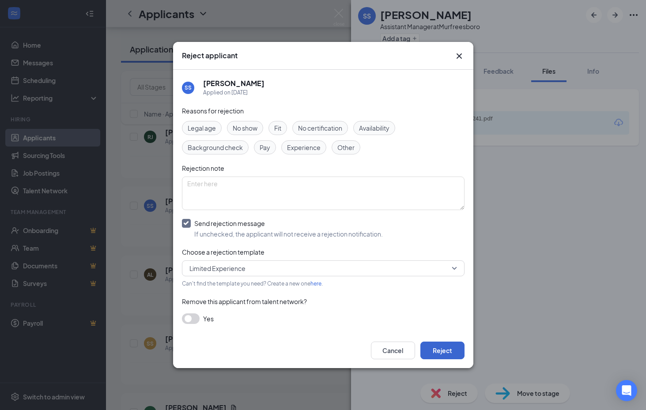
click at [438, 354] on button "Reject" at bounding box center [442, 351] width 44 height 18
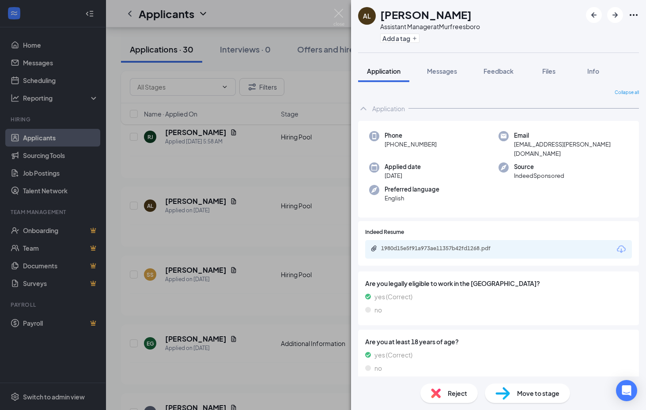
click at [624, 245] on icon "Download" at bounding box center [621, 249] width 9 height 8
click at [450, 396] on span "Reject" at bounding box center [457, 394] width 19 height 10
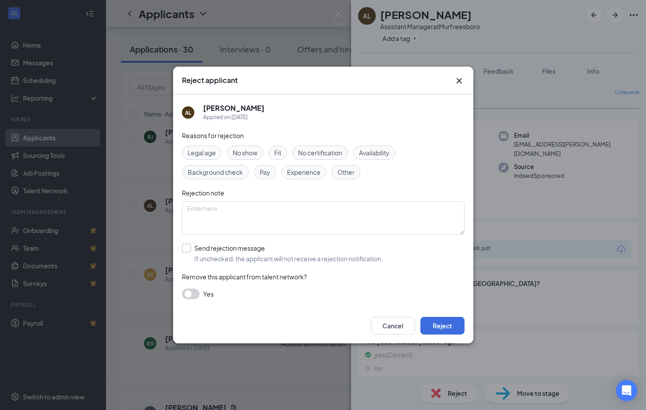
click at [223, 248] on div "Send rejection message" at bounding box center [288, 248] width 189 height 9
click at [223, 248] on input "Send rejection message If unchecked, the applicant will not receive a rejection…" at bounding box center [282, 253] width 201 height 19
checkbox input "true"
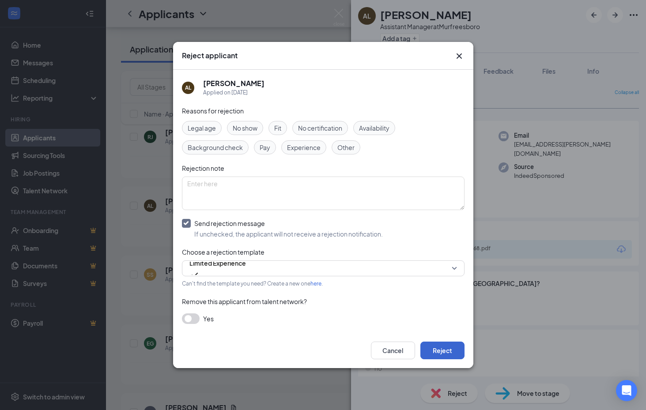
click at [440, 352] on button "Reject" at bounding box center [442, 351] width 44 height 18
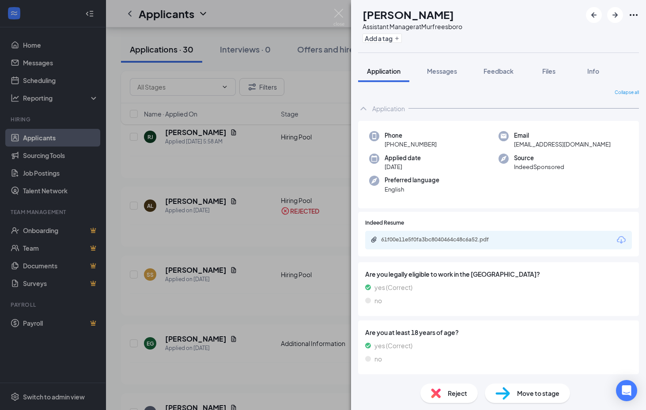
click at [619, 240] on icon "Download" at bounding box center [621, 240] width 9 height 8
click at [445, 391] on div "Reject" at bounding box center [448, 393] width 57 height 19
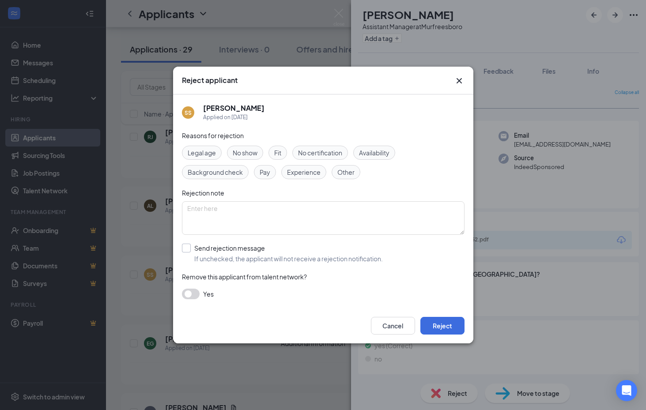
click at [192, 245] on label "Send rejection message If unchecked, the applicant will not receive a rejection…" at bounding box center [282, 253] width 201 height 19
click at [192, 245] on input "Send rejection message If unchecked, the applicant will not receive a rejection…" at bounding box center [282, 253] width 201 height 19
checkbox input "true"
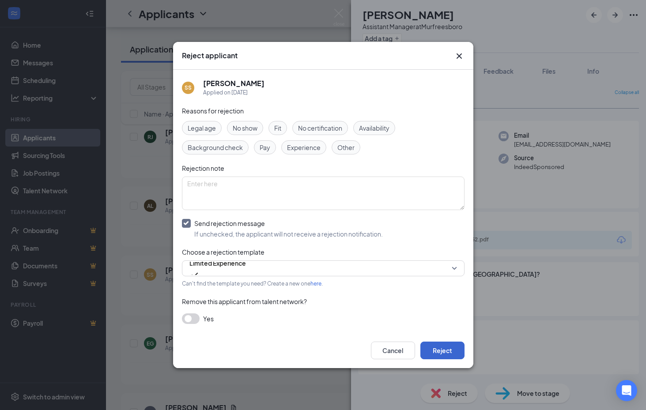
click at [442, 351] on button "Reject" at bounding box center [442, 351] width 44 height 18
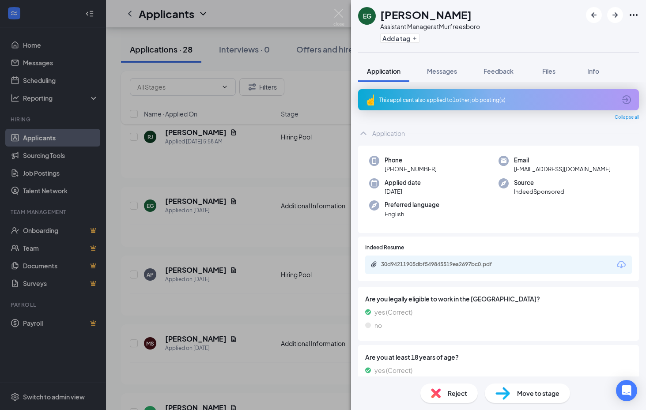
click at [621, 263] on icon "Download" at bounding box center [621, 265] width 9 height 8
click at [452, 396] on span "Reject" at bounding box center [457, 394] width 19 height 10
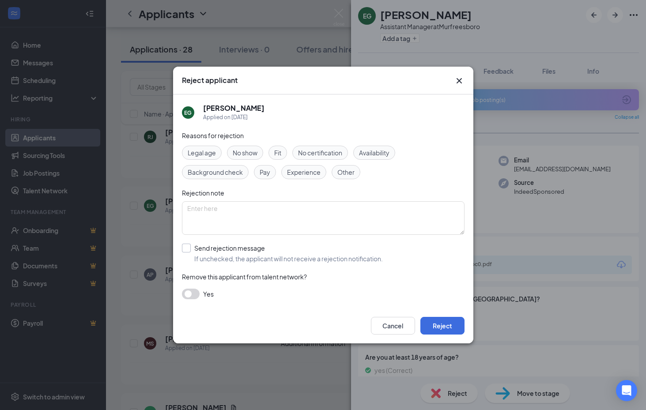
click at [261, 260] on span "If unchecked, the applicant will not receive a rejection notification." at bounding box center [288, 258] width 189 height 9
click at [261, 260] on input "Send rejection message If unchecked, the applicant will not receive a rejection…" at bounding box center [282, 253] width 201 height 19
checkbox input "true"
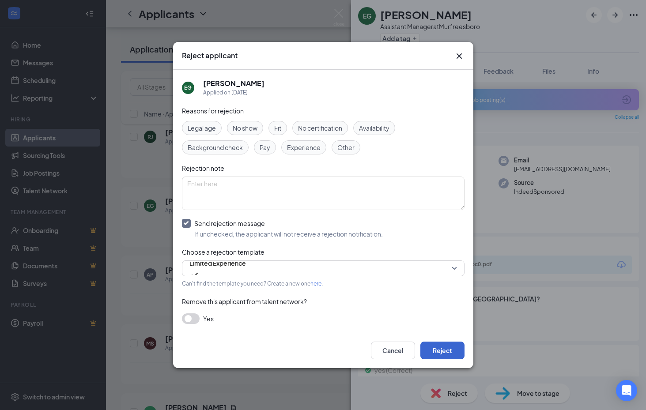
click at [446, 351] on button "Reject" at bounding box center [442, 351] width 44 height 18
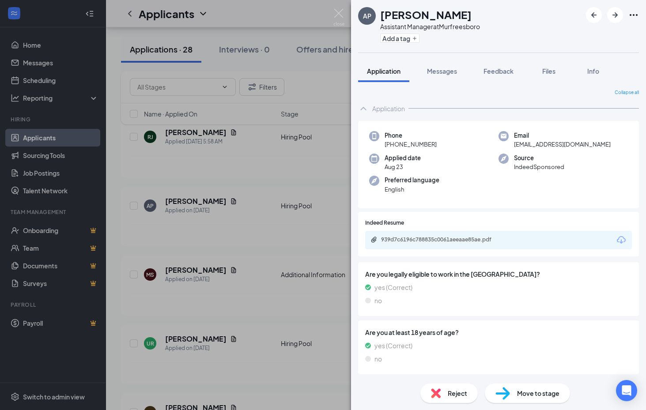
click at [619, 239] on icon "Download" at bounding box center [621, 240] width 11 height 11
click at [454, 393] on span "Reject" at bounding box center [457, 394] width 19 height 10
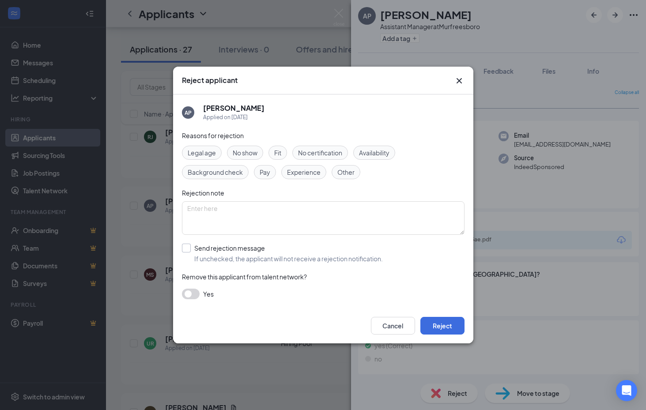
click at [194, 251] on div "Send rejection message" at bounding box center [288, 248] width 189 height 9
click at [194, 251] on input "Send rejection message If unchecked, the applicant will not receive a rejection…" at bounding box center [282, 253] width 201 height 19
checkbox input "true"
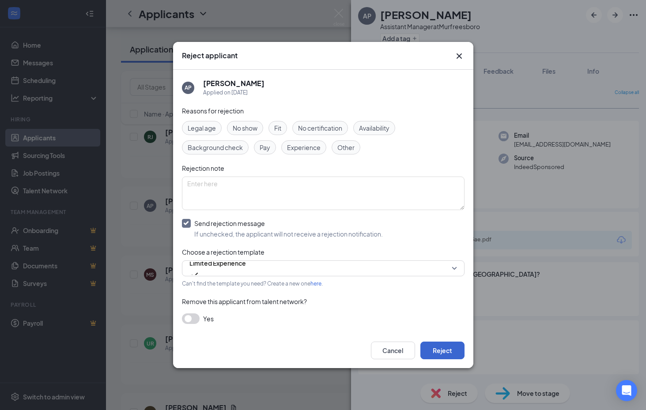
click at [431, 347] on button "Reject" at bounding box center [442, 351] width 44 height 18
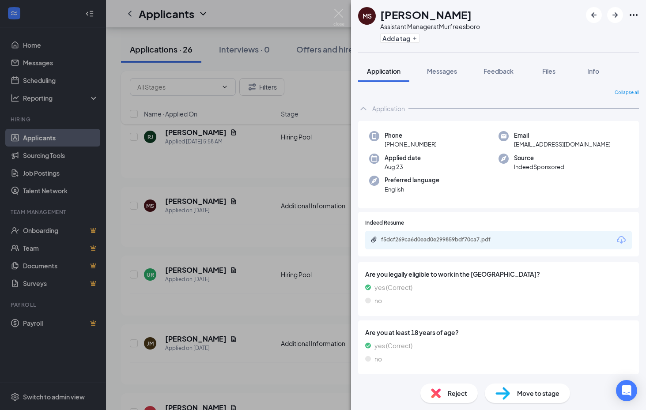
click at [622, 237] on icon "Download" at bounding box center [621, 240] width 11 height 11
click at [448, 391] on span "Reject" at bounding box center [457, 394] width 19 height 10
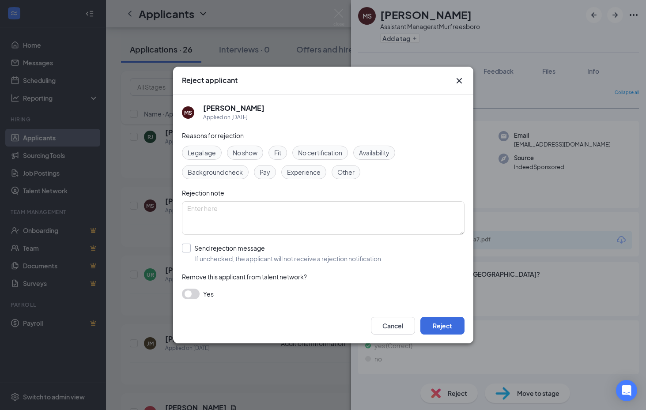
click at [241, 251] on div "Send rejection message" at bounding box center [288, 248] width 189 height 9
click at [241, 251] on input "Send rejection message If unchecked, the applicant will not receive a rejection…" at bounding box center [282, 253] width 201 height 19
checkbox input "true"
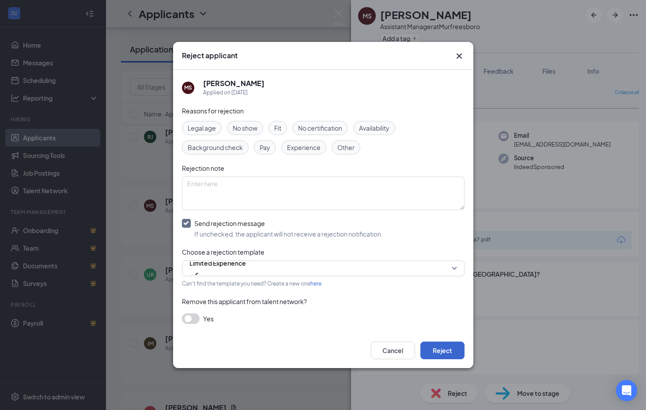
click at [439, 356] on button "Reject" at bounding box center [442, 351] width 44 height 18
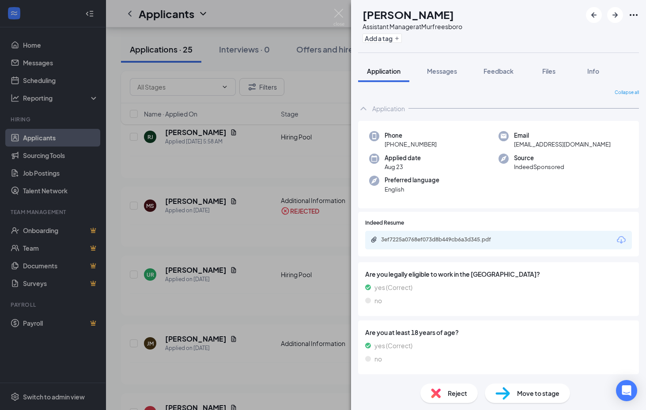
click at [619, 236] on icon "Download" at bounding box center [621, 240] width 9 height 8
click at [448, 396] on span "Reject" at bounding box center [457, 394] width 19 height 10
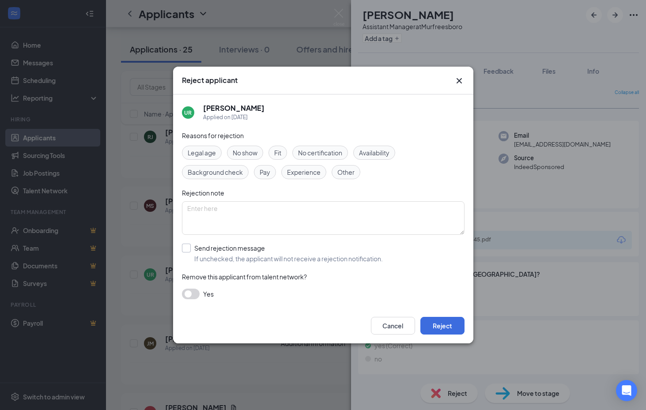
click at [261, 246] on div "Send rejection message" at bounding box center [288, 248] width 189 height 9
click at [261, 246] on input "Send rejection message If unchecked, the applicant will not receive a rejection…" at bounding box center [282, 253] width 201 height 19
checkbox input "true"
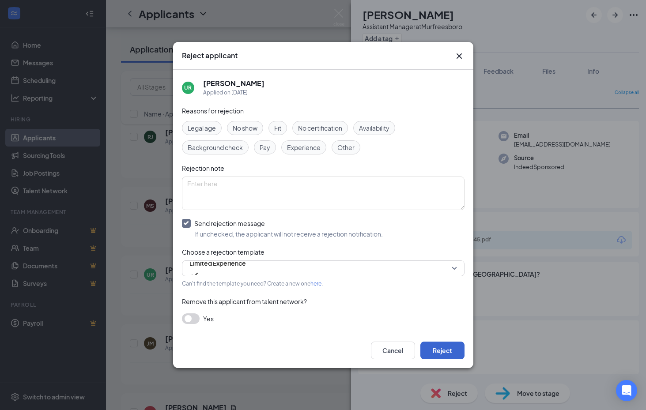
click at [443, 356] on button "Reject" at bounding box center [442, 351] width 44 height 18
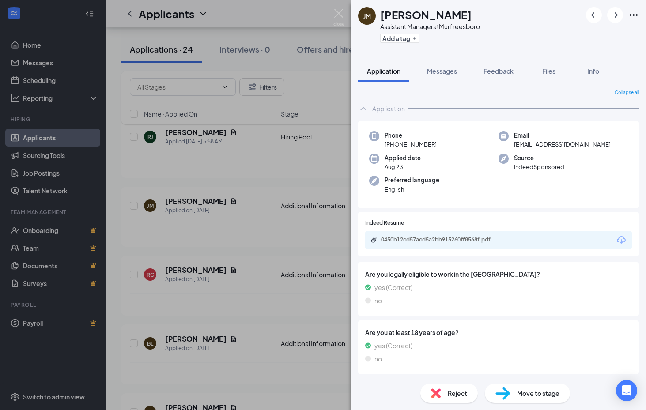
click at [621, 238] on icon "Download" at bounding box center [621, 240] width 11 height 11
click at [255, 159] on div "JM JORDAN MAYBERRY Assistant Manager at Murfreesboro Add a tag Application Mess…" at bounding box center [323, 205] width 646 height 410
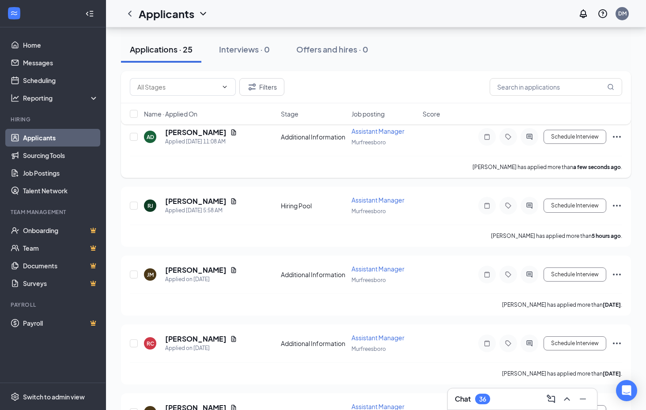
scroll to position [116, 0]
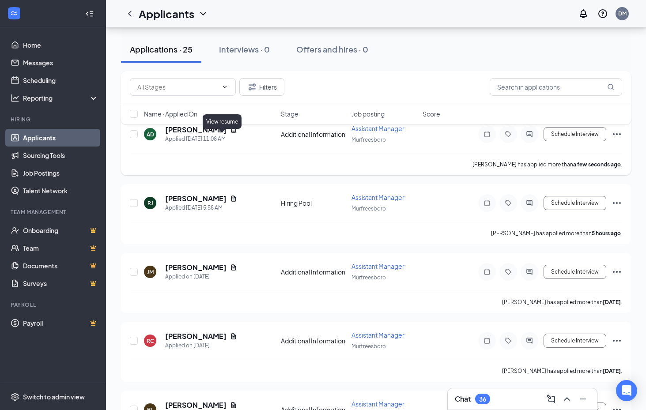
click at [230, 133] on icon "Document" at bounding box center [233, 129] width 7 height 7
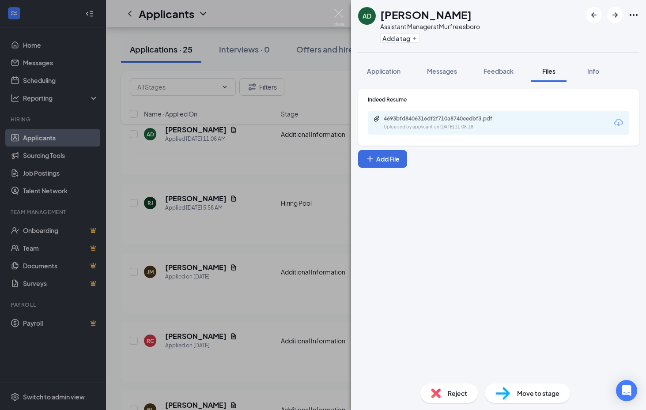
click at [617, 122] on icon "Download" at bounding box center [618, 122] width 11 height 11
click at [447, 396] on div "Reject" at bounding box center [448, 393] width 57 height 19
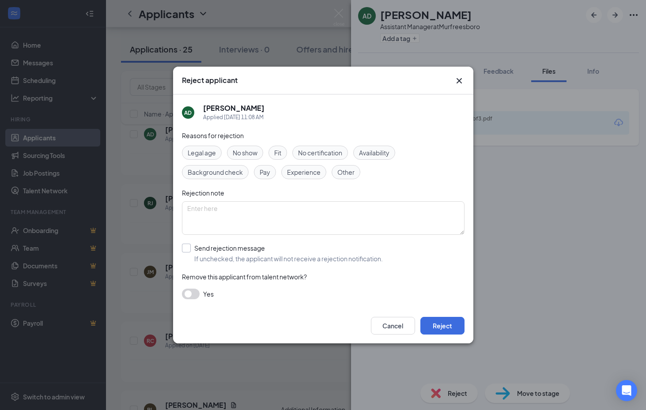
click at [201, 249] on div "Send rejection message" at bounding box center [288, 248] width 189 height 9
click at [201, 249] on input "Send rejection message If unchecked, the applicant will not receive a rejection…" at bounding box center [282, 253] width 201 height 19
checkbox input "true"
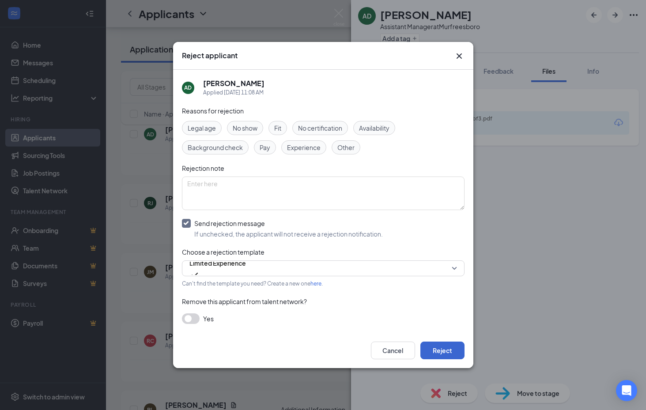
click at [443, 354] on button "Reject" at bounding box center [442, 351] width 44 height 18
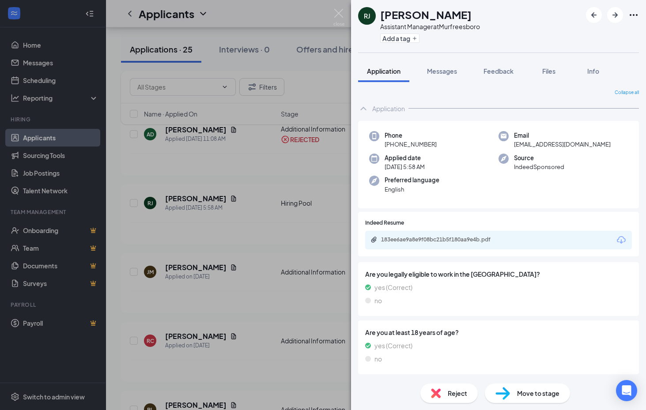
click at [265, 292] on div "RJ Reuben Johnson Assistant Manager at Murfreesboro Add a tag Application Messa…" at bounding box center [323, 205] width 646 height 410
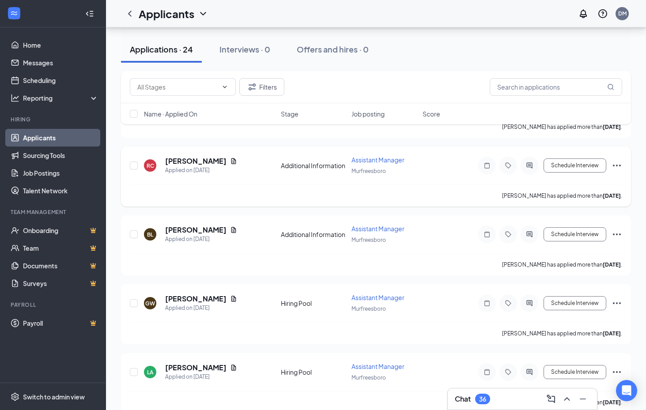
scroll to position [233, 0]
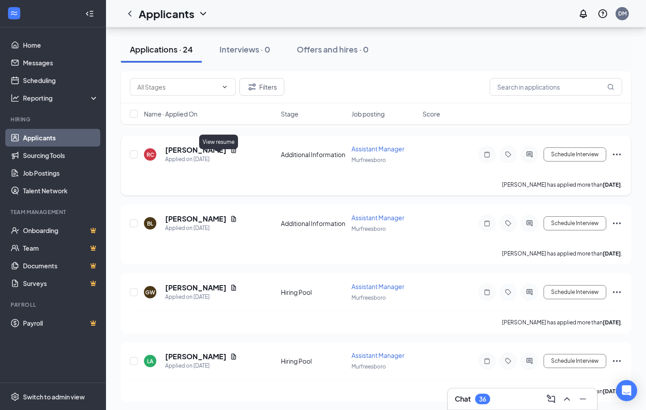
click at [231, 153] on icon "Document" at bounding box center [233, 150] width 5 height 6
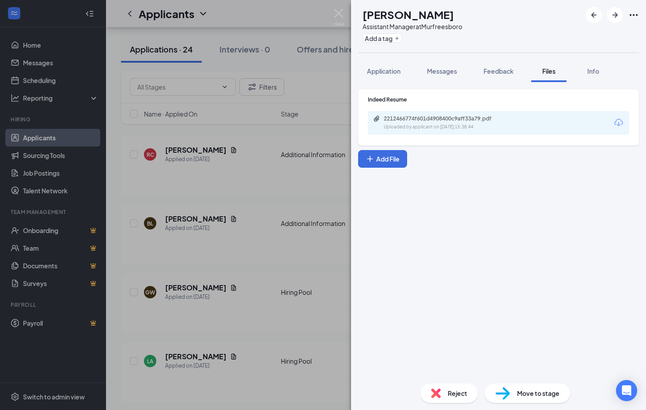
click at [617, 121] on icon "Download" at bounding box center [618, 122] width 11 height 11
click at [456, 392] on span "Reject" at bounding box center [457, 394] width 19 height 10
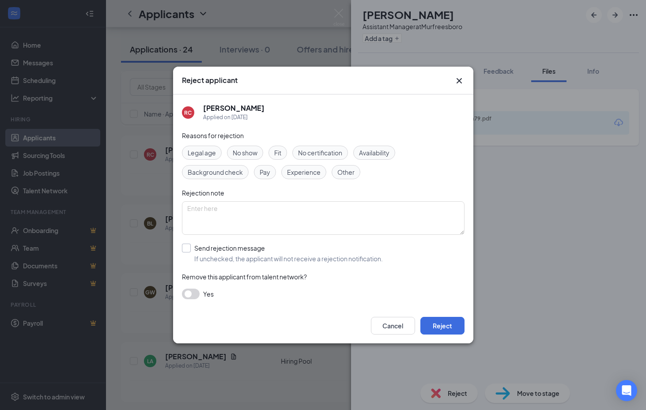
click at [199, 247] on div "Send rejection message" at bounding box center [288, 248] width 189 height 9
click at [199, 247] on input "Send rejection message If unchecked, the applicant will not receive a rejection…" at bounding box center [282, 253] width 201 height 19
checkbox input "true"
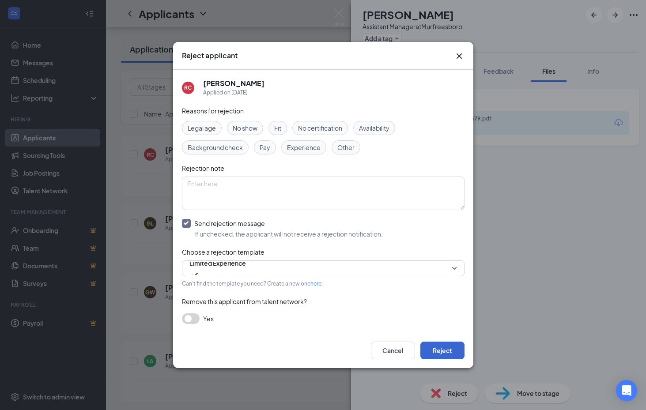
click at [433, 346] on button "Reject" at bounding box center [442, 351] width 44 height 18
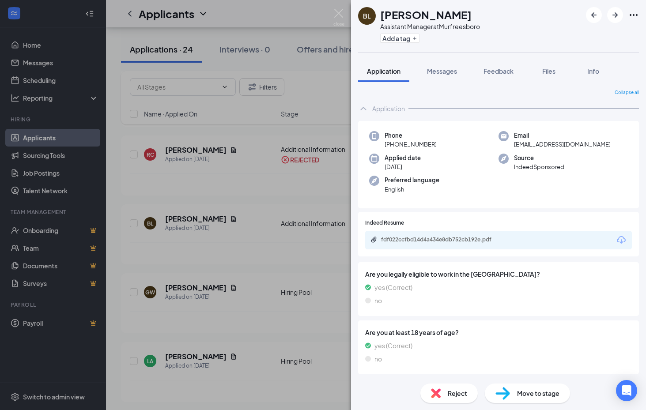
click at [621, 236] on icon "Download" at bounding box center [621, 240] width 9 height 8
click at [453, 393] on span "Reject" at bounding box center [457, 394] width 19 height 10
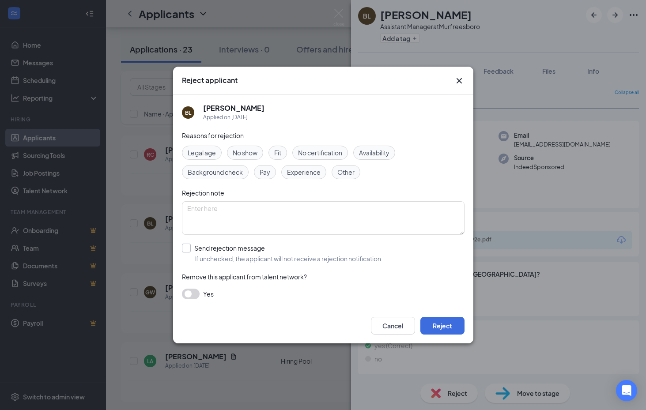
click at [245, 253] on div "Send rejection message If unchecked, the applicant will not receive a rejection…" at bounding box center [288, 253] width 189 height 19
click at [245, 253] on input "Send rejection message If unchecked, the applicant will not receive a rejection…" at bounding box center [282, 253] width 201 height 19
checkbox input "true"
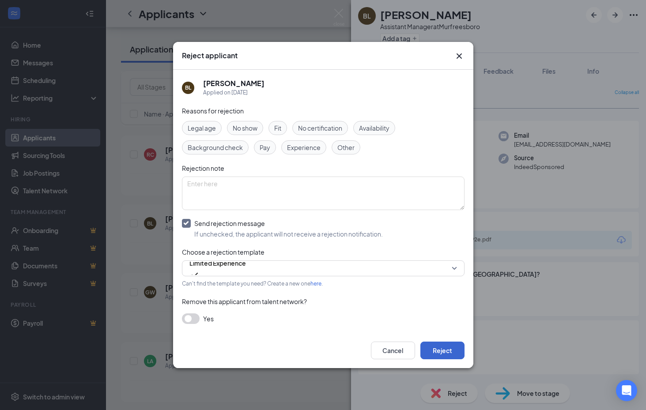
click at [441, 354] on button "Reject" at bounding box center [442, 351] width 44 height 18
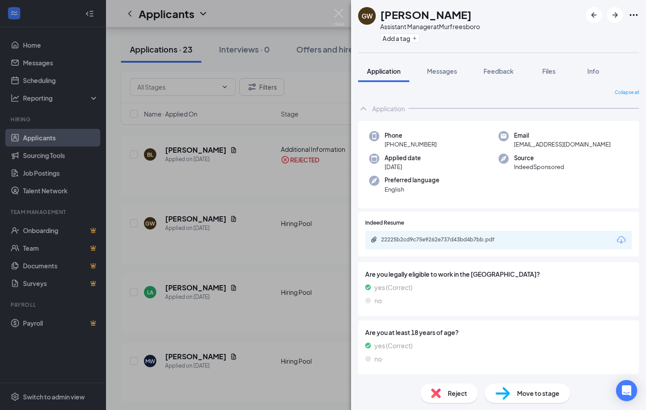
click at [615, 238] on div "22225b2cd9c75e9262e737d43bd4b7bb.pdf" at bounding box center [498, 240] width 267 height 19
click at [621, 238] on icon "Download" at bounding box center [621, 240] width 9 height 8
click at [453, 393] on span "Reject" at bounding box center [457, 394] width 19 height 10
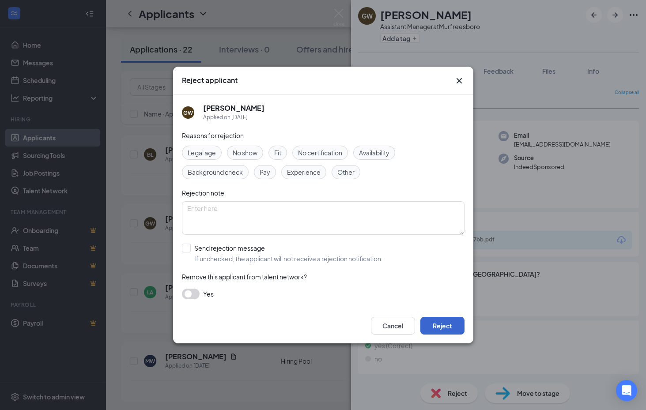
click at [439, 324] on button "Reject" at bounding box center [442, 326] width 44 height 18
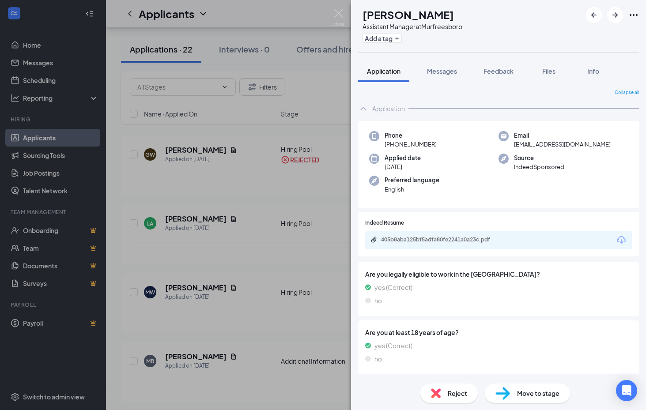
click at [623, 238] on icon "Download" at bounding box center [621, 240] width 11 height 11
click at [454, 391] on span "Reject" at bounding box center [457, 394] width 19 height 10
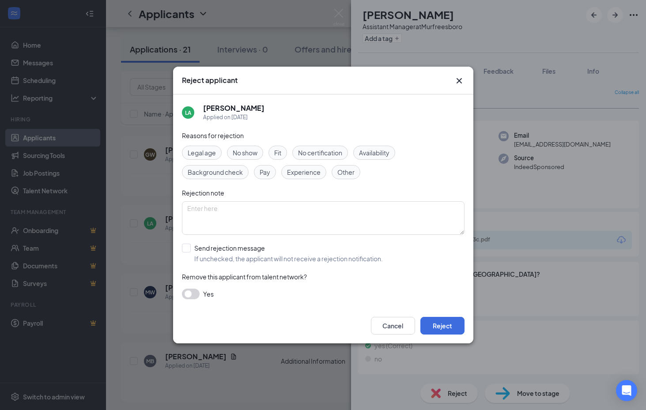
click at [181, 247] on div "LA laura Adams Applied on Aug 22 Reasons for rejection Legal age No show Fit No…" at bounding box center [323, 201] width 300 height 214
click at [186, 247] on input "Send rejection message If unchecked, the applicant will not receive a rejection…" at bounding box center [282, 253] width 201 height 19
checkbox input "true"
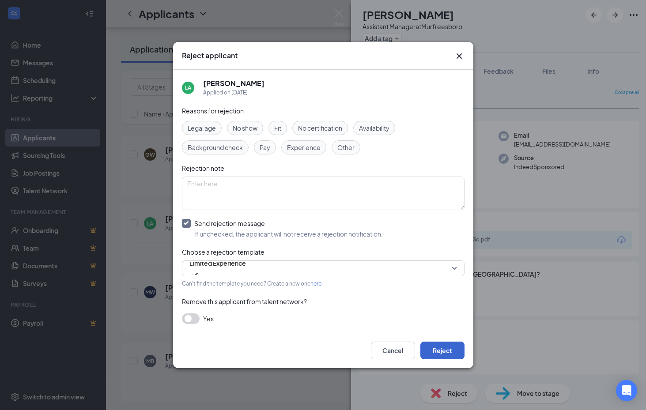
click at [443, 351] on button "Reject" at bounding box center [442, 351] width 44 height 18
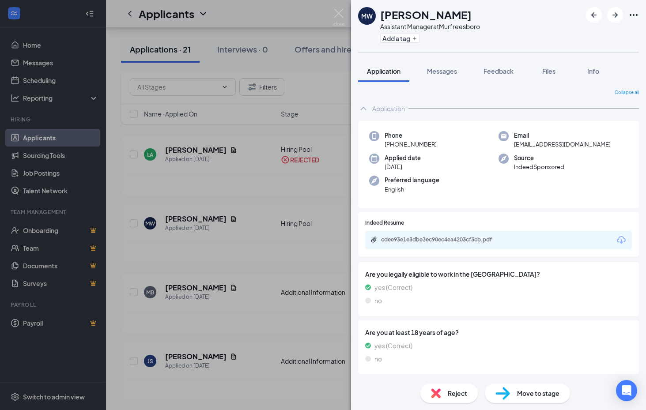
click at [331, 242] on div "MW Marquise Watkins Assistant Manager at Murfreesboro Add a tag Application Mes…" at bounding box center [323, 205] width 646 height 410
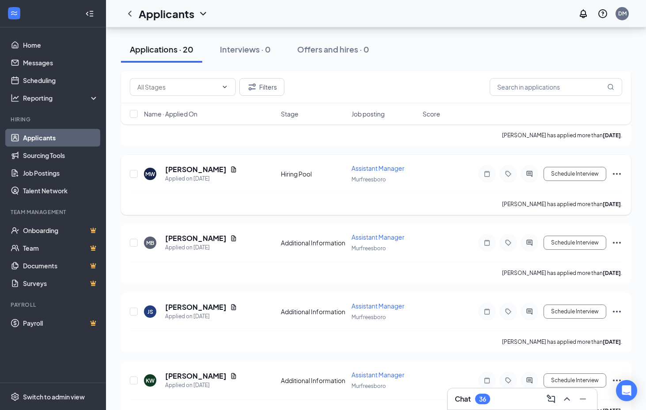
scroll to position [212, 0]
click at [427, 190] on div "MW Marquise Watkins Applied on Aug 21 Hiring Pool Assistant Manager Murfreesbor…" at bounding box center [376, 179] width 492 height 29
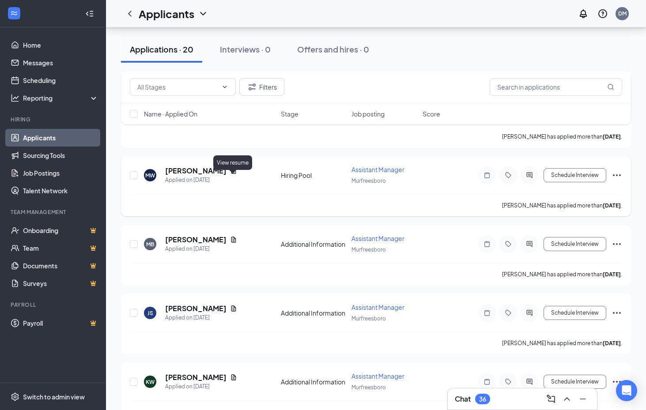
click at [233, 174] on icon "Document" at bounding box center [233, 171] width 5 height 6
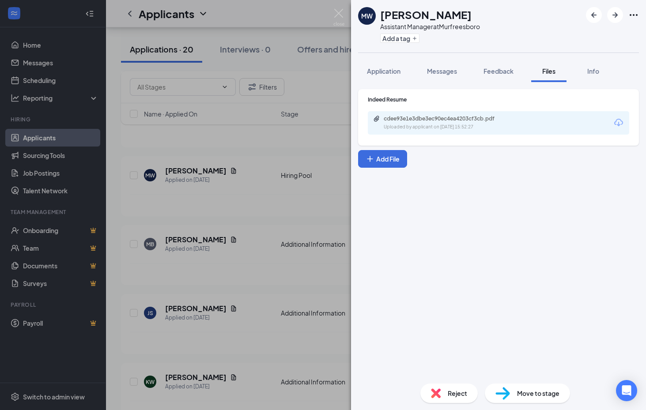
click at [618, 120] on icon "Download" at bounding box center [618, 122] width 11 height 11
click at [450, 397] on span "Reject" at bounding box center [457, 394] width 19 height 10
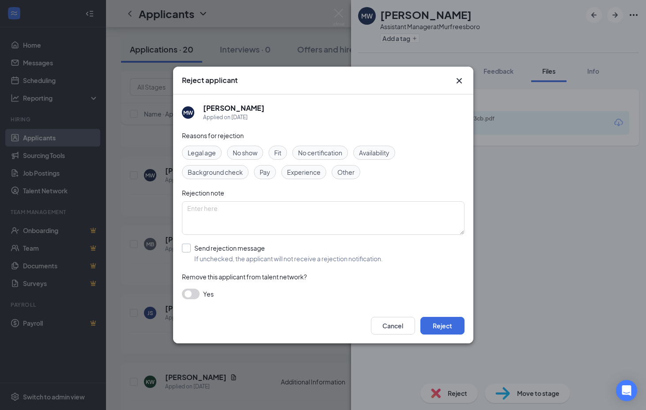
click at [186, 249] on div at bounding box center [186, 248] width 9 height 9
click at [186, 249] on input "Send rejection message If unchecked, the applicant will not receive a rejection…" at bounding box center [282, 253] width 201 height 19
checkbox input "true"
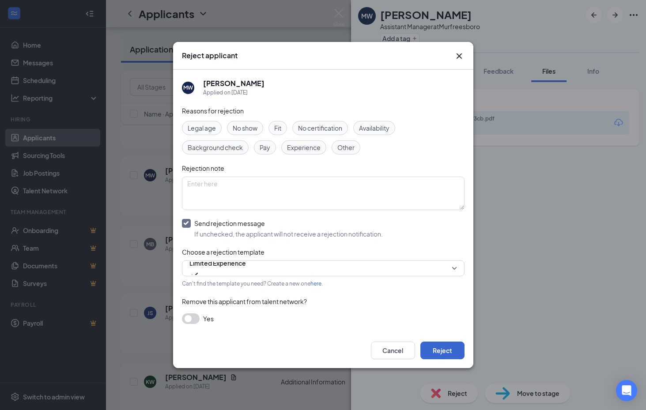
click at [434, 353] on button "Reject" at bounding box center [442, 351] width 44 height 18
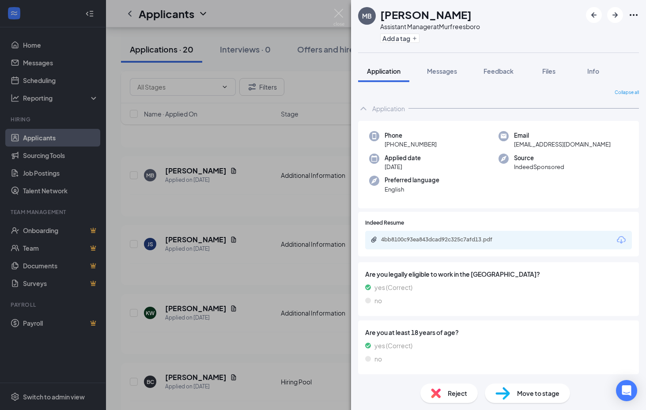
click at [622, 238] on icon "Download" at bounding box center [621, 240] width 9 height 8
click at [454, 391] on span "Reject" at bounding box center [457, 394] width 19 height 10
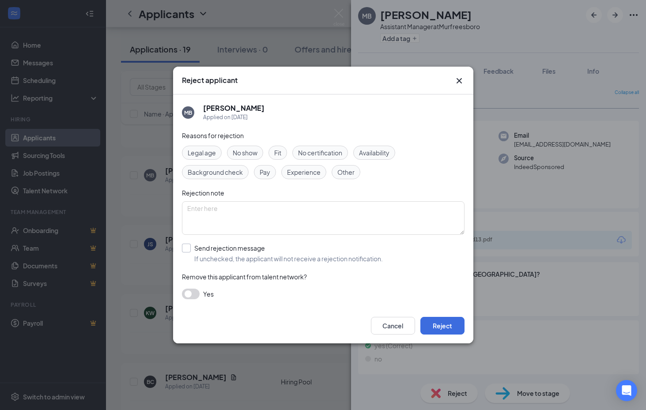
click at [249, 250] on div "Send rejection message" at bounding box center [288, 248] width 189 height 9
click at [249, 250] on input "Send rejection message If unchecked, the applicant will not receive a rejection…" at bounding box center [282, 253] width 201 height 19
checkbox input "true"
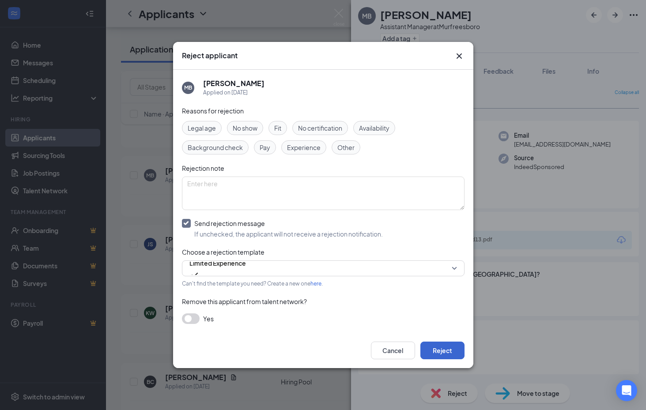
click at [442, 354] on button "Reject" at bounding box center [442, 351] width 44 height 18
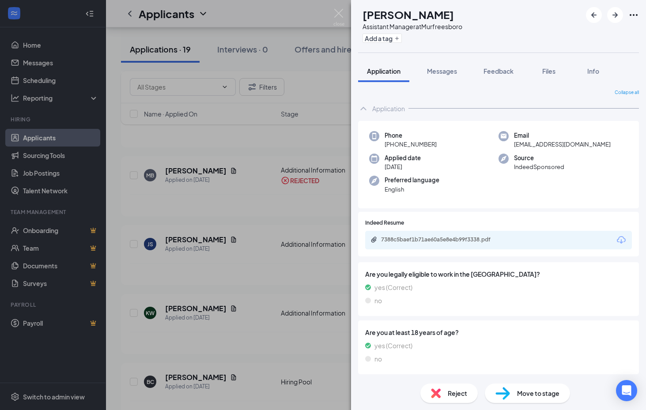
click at [618, 236] on icon "Download" at bounding box center [621, 240] width 11 height 11
click at [453, 388] on div "Reject" at bounding box center [448, 393] width 57 height 19
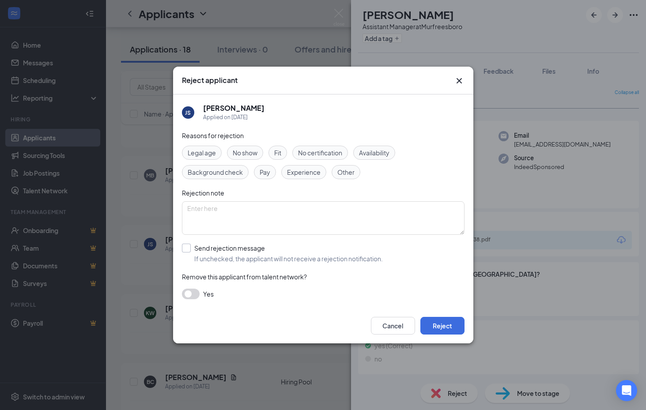
click at [191, 248] on label "Send rejection message If unchecked, the applicant will not receive a rejection…" at bounding box center [282, 253] width 201 height 19
click at [191, 248] on input "Send rejection message If unchecked, the applicant will not receive a rejection…" at bounding box center [282, 253] width 201 height 19
checkbox input "true"
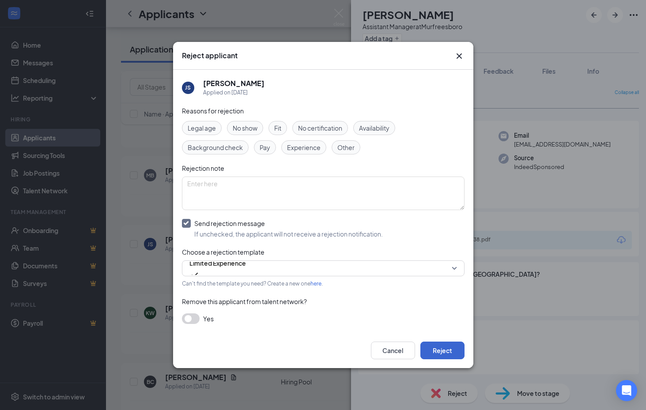
click at [441, 352] on button "Reject" at bounding box center [442, 351] width 44 height 18
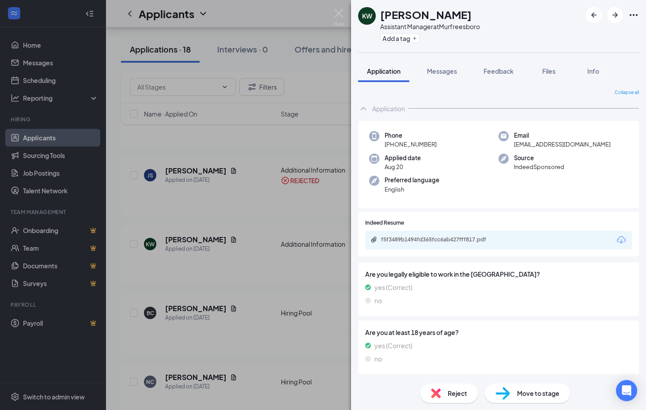
click at [623, 233] on div "f5f3489b1494fd365fcc6ab427fff817.pdf" at bounding box center [498, 240] width 267 height 19
click at [620, 239] on icon "Download" at bounding box center [621, 240] width 11 height 11
click at [450, 393] on span "Reject" at bounding box center [457, 394] width 19 height 10
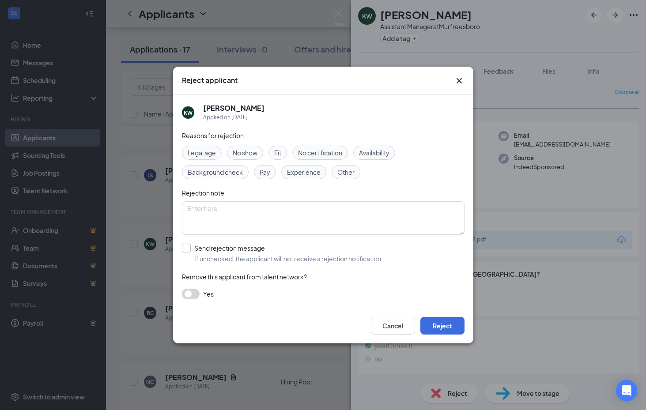
click at [231, 248] on div "Send rejection message" at bounding box center [288, 248] width 189 height 9
click at [231, 248] on input "Send rejection message If unchecked, the applicant will not receive a rejection…" at bounding box center [282, 253] width 201 height 19
checkbox input "true"
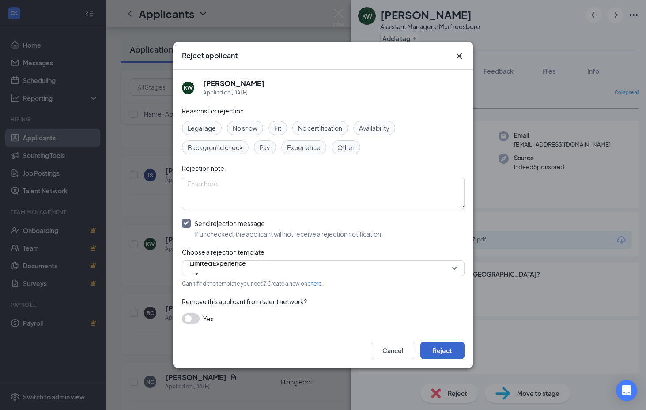
click at [436, 350] on button "Reject" at bounding box center [442, 351] width 44 height 18
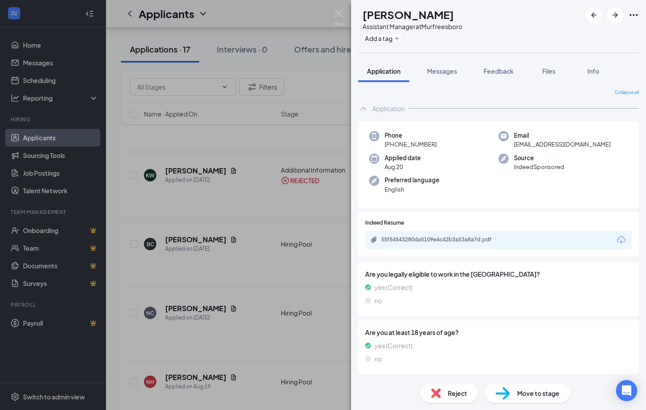
click at [620, 238] on icon "Download" at bounding box center [621, 240] width 11 height 11
click at [459, 395] on span "Reject" at bounding box center [457, 394] width 19 height 10
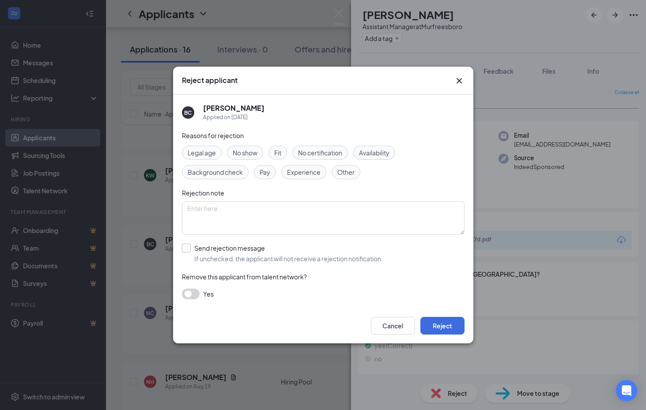
click at [194, 246] on div "Send rejection message" at bounding box center [288, 248] width 189 height 9
click at [194, 246] on input "Send rejection message If unchecked, the applicant will not receive a rejection…" at bounding box center [282, 253] width 201 height 19
checkbox input "true"
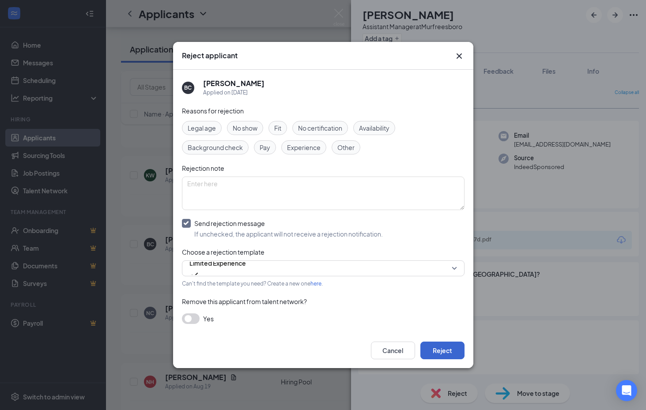
click at [443, 358] on button "Reject" at bounding box center [442, 351] width 44 height 18
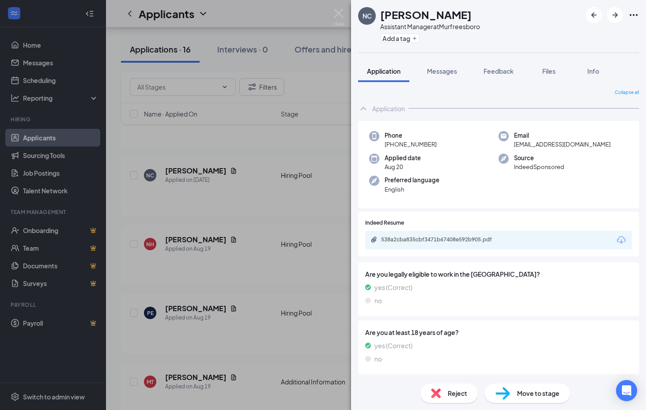
click at [623, 236] on icon "Download" at bounding box center [621, 240] width 9 height 8
click at [451, 399] on div "Reject" at bounding box center [448, 393] width 57 height 19
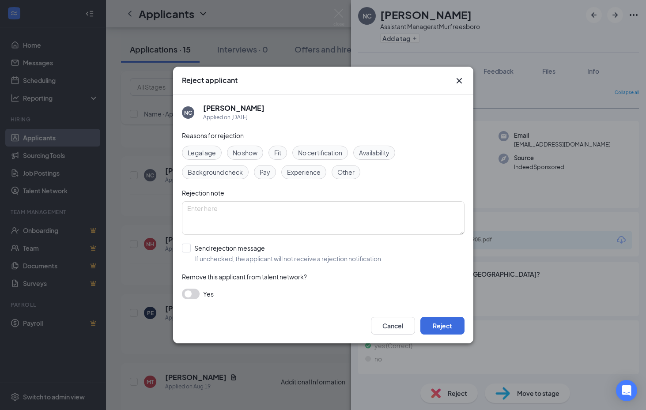
click at [211, 243] on div "Reasons for rejection Legal age No show Fit No certification Availability Backg…" at bounding box center [323, 219] width 283 height 177
click at [203, 248] on div "Send rejection message" at bounding box center [288, 248] width 189 height 9
click at [203, 248] on input "Send rejection message If unchecked, the applicant will not receive a rejection…" at bounding box center [282, 253] width 201 height 19
checkbox input "true"
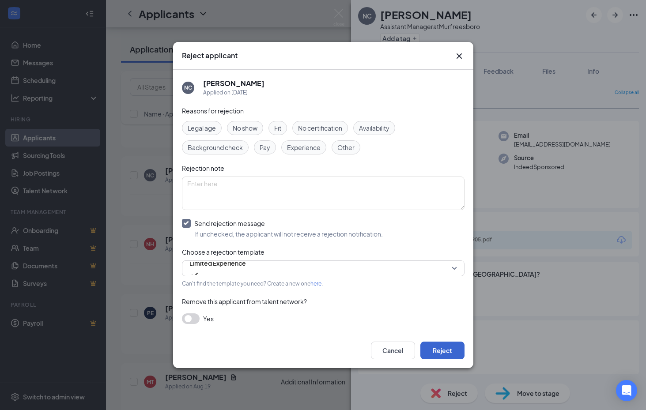
click at [447, 352] on button "Reject" at bounding box center [442, 351] width 44 height 18
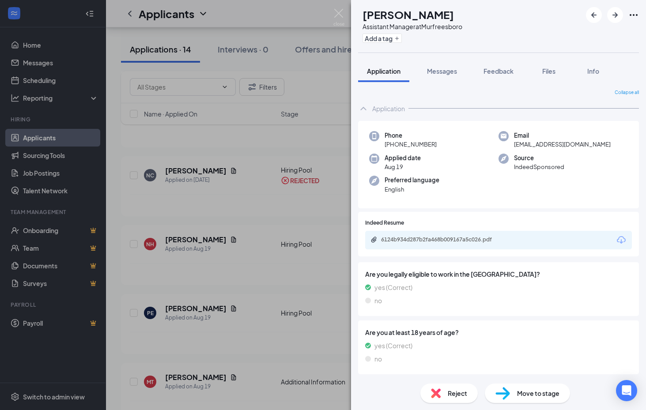
click at [620, 238] on icon "Download" at bounding box center [621, 240] width 11 height 11
click at [452, 395] on span "Reject" at bounding box center [457, 394] width 19 height 10
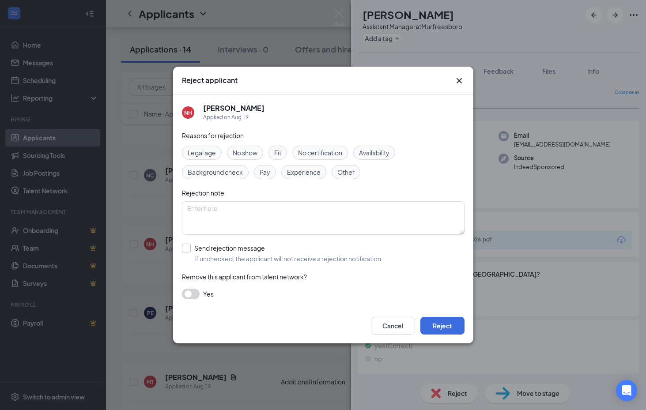
click at [217, 249] on div "Send rejection message" at bounding box center [288, 248] width 189 height 9
click at [217, 249] on input "Send rejection message If unchecked, the applicant will not receive a rejection…" at bounding box center [282, 253] width 201 height 19
checkbox input "true"
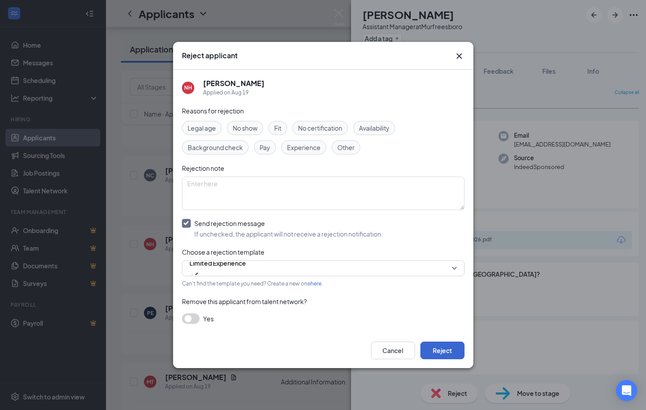
click at [439, 351] on button "Reject" at bounding box center [442, 351] width 44 height 18
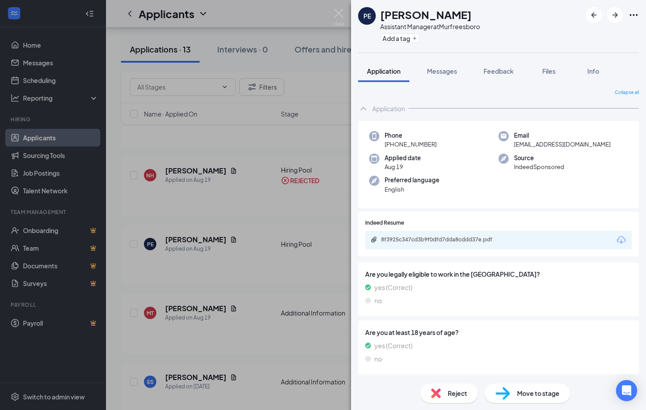
click at [623, 238] on icon "Download" at bounding box center [621, 240] width 11 height 11
click at [460, 397] on span "Reject" at bounding box center [457, 394] width 19 height 10
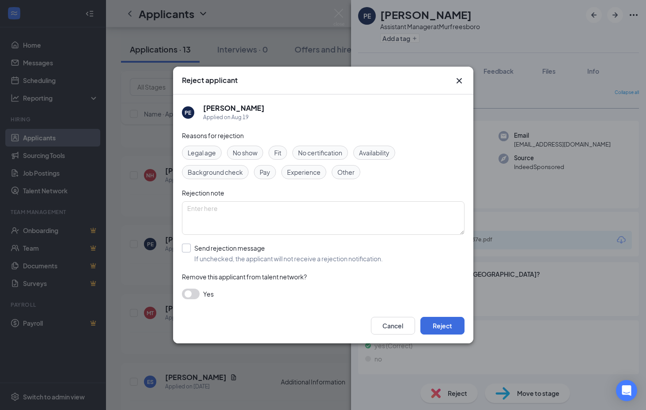
click at [220, 249] on div "Send rejection message" at bounding box center [288, 248] width 189 height 9
click at [220, 249] on input "Send rejection message If unchecked, the applicant will not receive a rejection…" at bounding box center [282, 253] width 201 height 19
checkbox input "true"
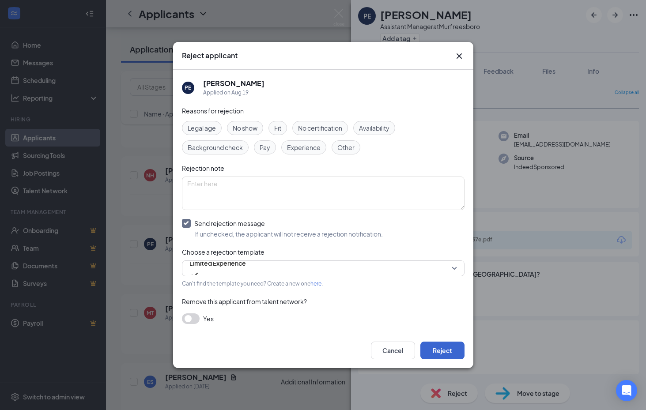
click at [435, 347] on button "Reject" at bounding box center [442, 351] width 44 height 18
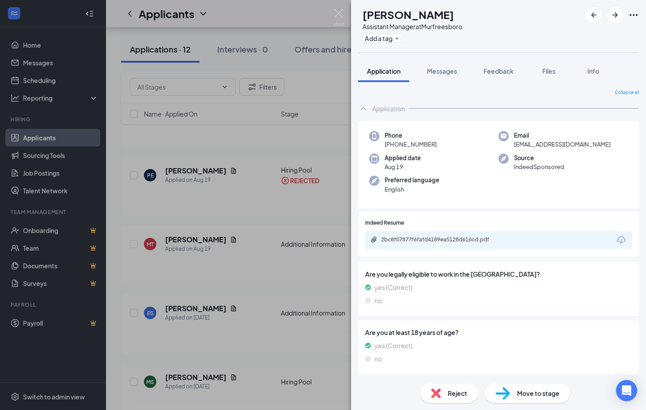
click at [620, 238] on icon "Download" at bounding box center [621, 240] width 11 height 11
click at [453, 387] on div "Reject" at bounding box center [448, 393] width 57 height 19
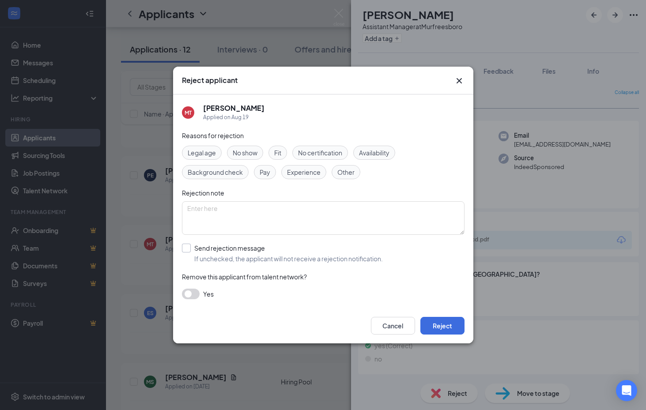
click at [259, 247] on div "Send rejection message" at bounding box center [288, 248] width 189 height 9
click at [259, 247] on input "Send rejection message If unchecked, the applicant will not receive a rejection…" at bounding box center [282, 253] width 201 height 19
checkbox input "true"
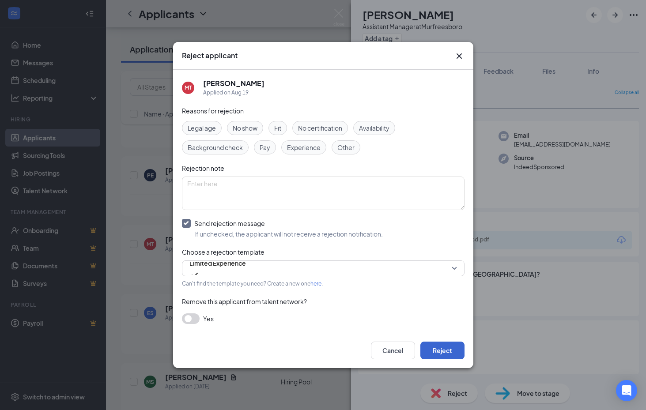
click at [438, 351] on button "Reject" at bounding box center [442, 351] width 44 height 18
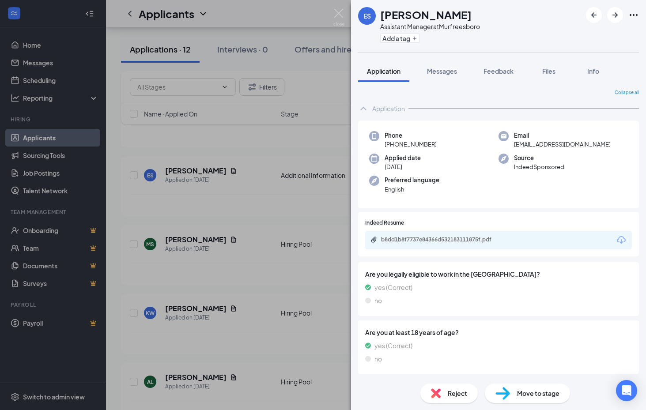
click at [623, 236] on icon "Download" at bounding box center [621, 240] width 9 height 8
click at [620, 238] on icon "Download" at bounding box center [621, 240] width 11 height 11
click at [282, 141] on div "ES Elisa Smith Assistant Manager at Murfreesboro Add a tag Application Messages…" at bounding box center [323, 205] width 646 height 410
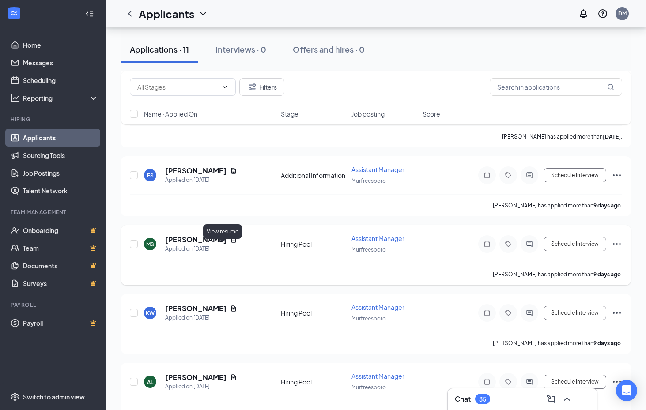
click at [231, 242] on icon "Document" at bounding box center [233, 240] width 5 height 6
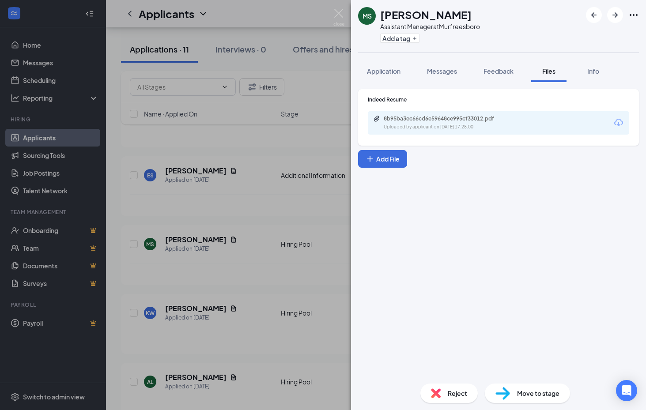
click at [615, 123] on icon "Download" at bounding box center [618, 122] width 11 height 11
click at [445, 396] on div "Reject" at bounding box center [448, 393] width 57 height 19
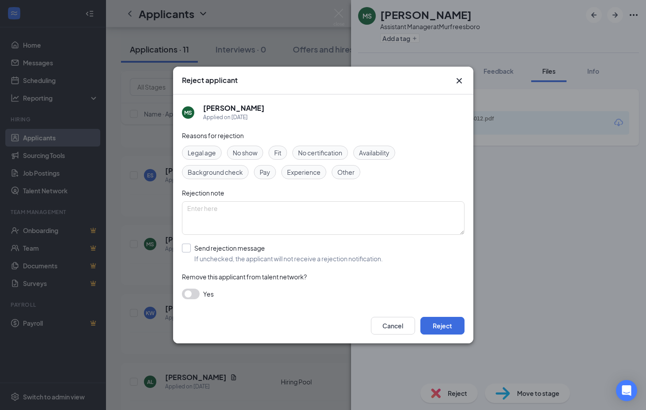
click at [205, 248] on div "Send rejection message" at bounding box center [288, 248] width 189 height 9
click at [205, 248] on input "Send rejection message If unchecked, the applicant will not receive a rejection…" at bounding box center [282, 253] width 201 height 19
checkbox input "true"
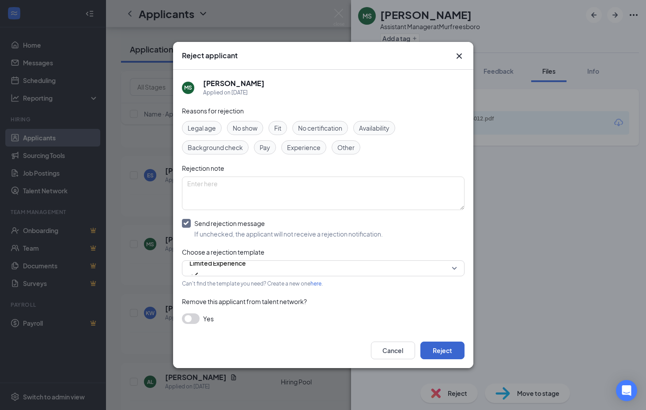
click at [443, 350] on button "Reject" at bounding box center [442, 351] width 44 height 18
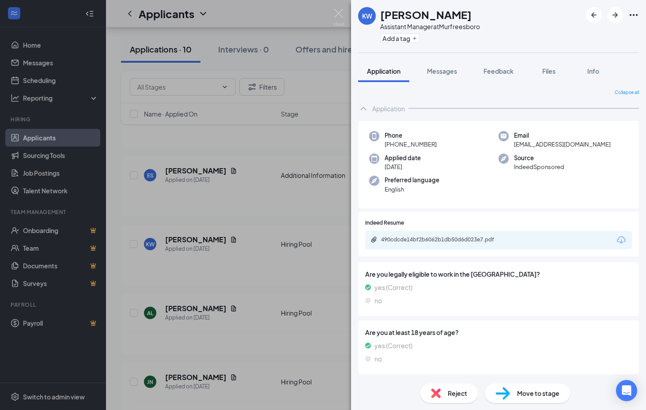
click at [623, 237] on icon "Download" at bounding box center [621, 240] width 11 height 11
click at [616, 14] on icon "ArrowRight" at bounding box center [614, 14] width 5 height 5
click at [621, 238] on icon "Download" at bounding box center [621, 240] width 9 height 8
click at [451, 387] on div "Reject" at bounding box center [448, 393] width 57 height 19
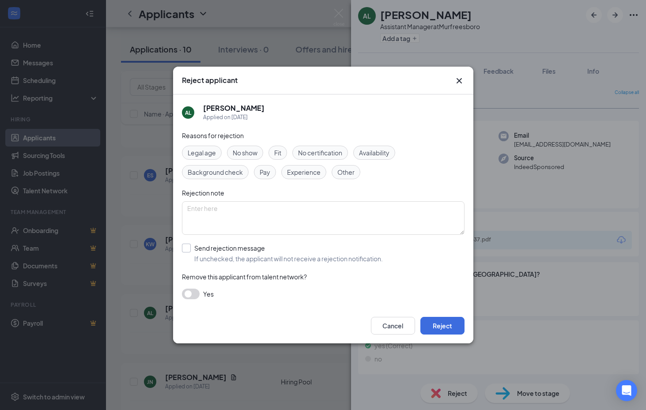
click at [203, 247] on div "Send rejection message" at bounding box center [288, 248] width 189 height 9
click at [203, 247] on input "Send rejection message If unchecked, the applicant will not receive a rejection…" at bounding box center [282, 253] width 201 height 19
checkbox input "true"
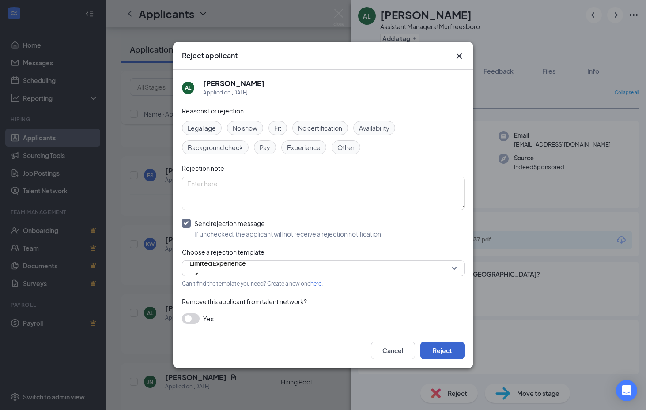
click at [450, 352] on button "Reject" at bounding box center [442, 351] width 44 height 18
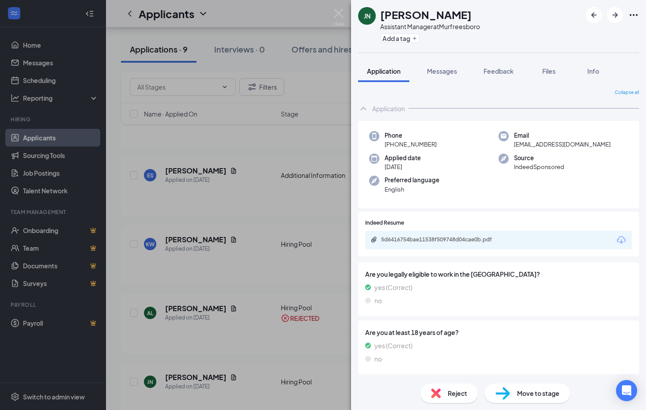
click at [620, 237] on icon "Download" at bounding box center [621, 240] width 11 height 11
click at [448, 396] on span "Reject" at bounding box center [457, 394] width 19 height 10
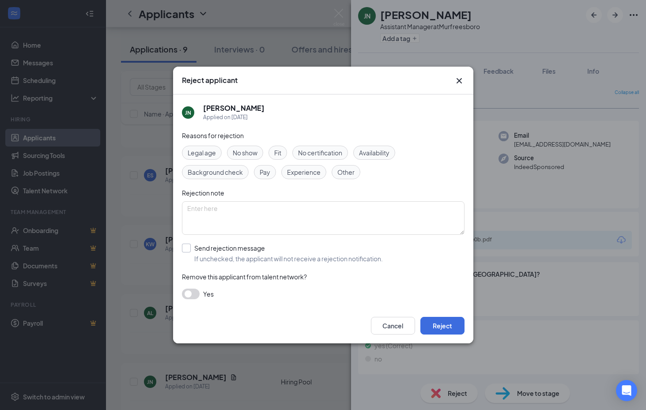
click at [188, 250] on div at bounding box center [186, 248] width 9 height 9
click at [188, 250] on input "Send rejection message If unchecked, the applicant will not receive a rejection…" at bounding box center [282, 253] width 201 height 19
checkbox input "true"
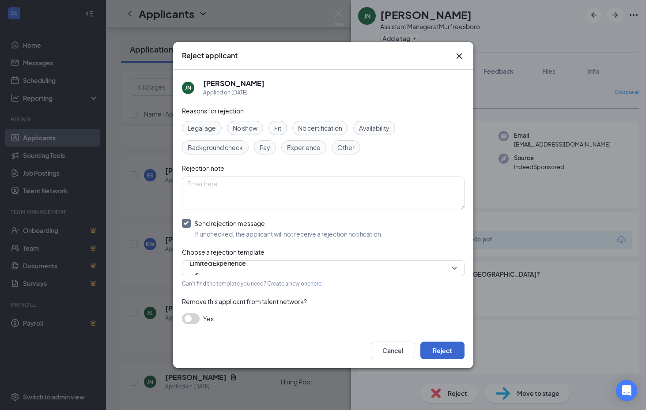
click at [435, 350] on button "Reject" at bounding box center [442, 351] width 44 height 18
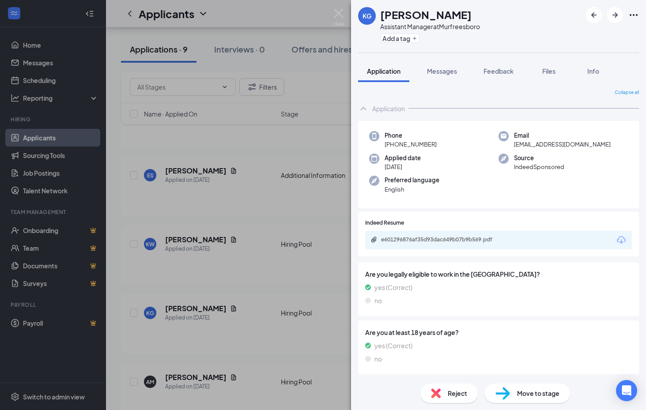
click at [620, 240] on icon "Download" at bounding box center [621, 240] width 9 height 8
click at [614, 15] on icon "ArrowRight" at bounding box center [614, 14] width 5 height 5
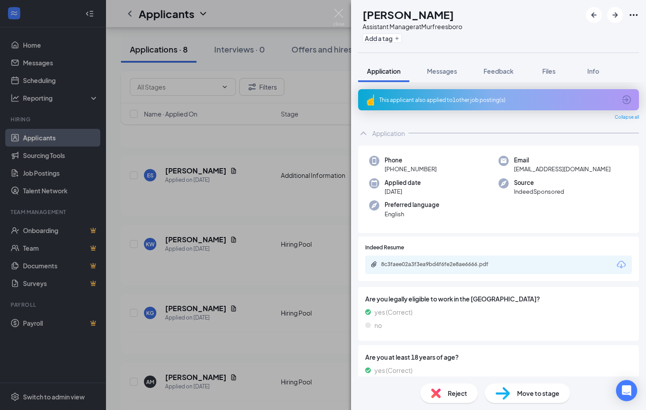
click at [622, 261] on icon "Download" at bounding box center [621, 265] width 11 height 11
click at [453, 393] on span "Reject" at bounding box center [457, 394] width 19 height 10
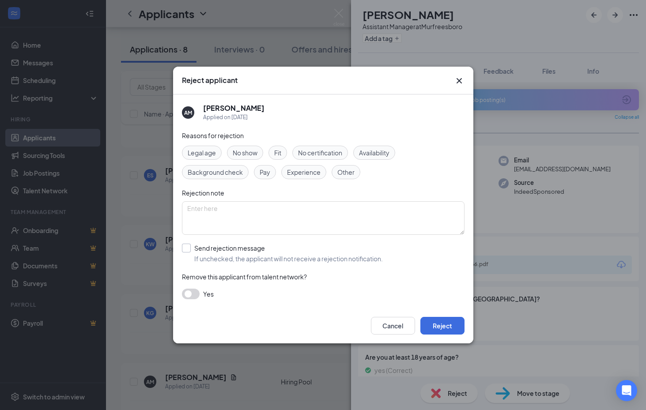
click at [215, 249] on div "Send rejection message" at bounding box center [288, 248] width 189 height 9
click at [215, 249] on input "Send rejection message If unchecked, the applicant will not receive a rejection…" at bounding box center [282, 253] width 201 height 19
checkbox input "true"
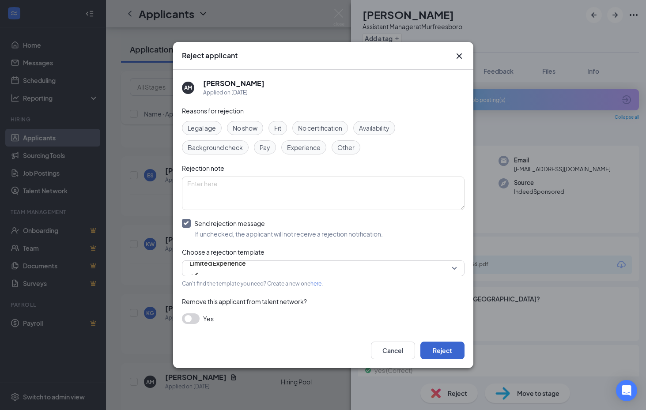
click at [437, 354] on button "Reject" at bounding box center [442, 351] width 44 height 18
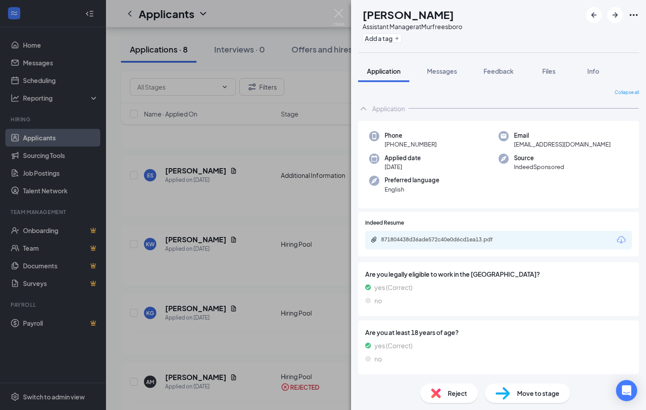
click at [623, 235] on icon "Download" at bounding box center [621, 240] width 11 height 11
click at [453, 389] on span "Reject" at bounding box center [457, 394] width 19 height 10
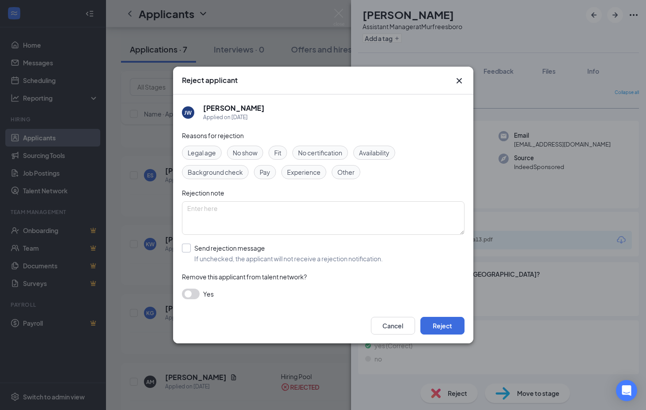
click at [246, 252] on div "Send rejection message" at bounding box center [288, 248] width 189 height 9
click at [246, 252] on input "Send rejection message If unchecked, the applicant will not receive a rejection…" at bounding box center [282, 253] width 201 height 19
checkbox input "true"
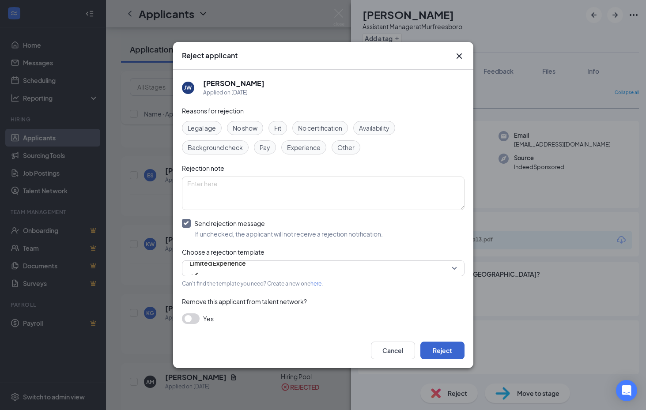
click at [442, 351] on button "Reject" at bounding box center [442, 351] width 44 height 18
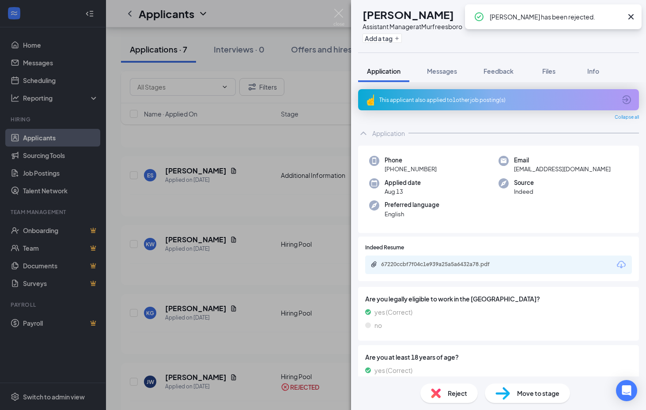
click at [631, 15] on icon "Cross" at bounding box center [631, 16] width 11 height 11
click at [616, 265] on icon "Download" at bounding box center [621, 265] width 11 height 11
click at [294, 151] on div "EM Eunice Morales Assistant Manager at Murfreesboro Add a tag Application Messa…" at bounding box center [323, 205] width 646 height 410
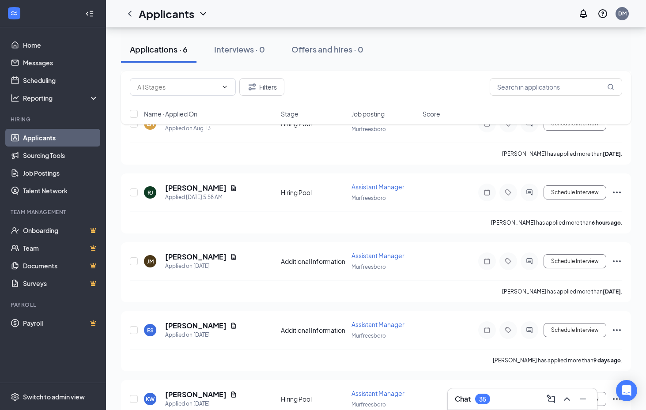
scroll to position [460, 0]
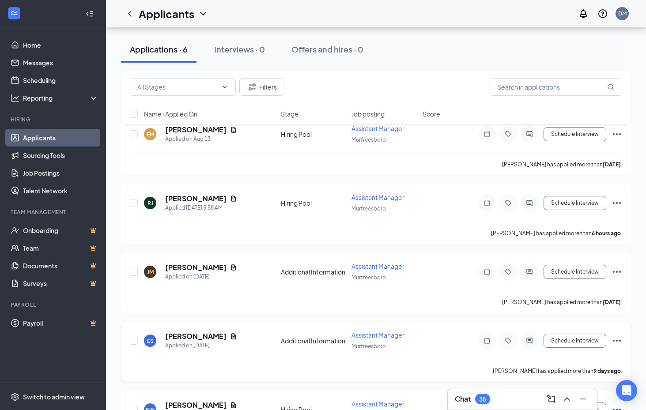
click at [433, 359] on div "ES Elisa Smith Applied on Aug 17 Additional Information Assistant Manager Murfr…" at bounding box center [376, 345] width 492 height 29
click at [231, 339] on icon "Document" at bounding box center [233, 336] width 5 height 6
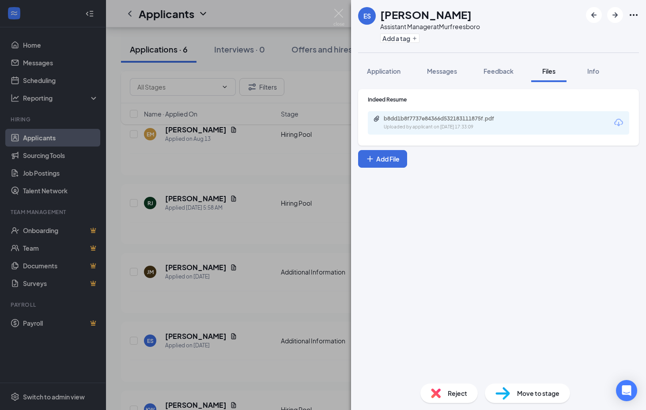
click at [621, 120] on icon "Download" at bounding box center [618, 122] width 11 height 11
click at [610, 19] on icon "ArrowRight" at bounding box center [615, 15] width 11 height 11
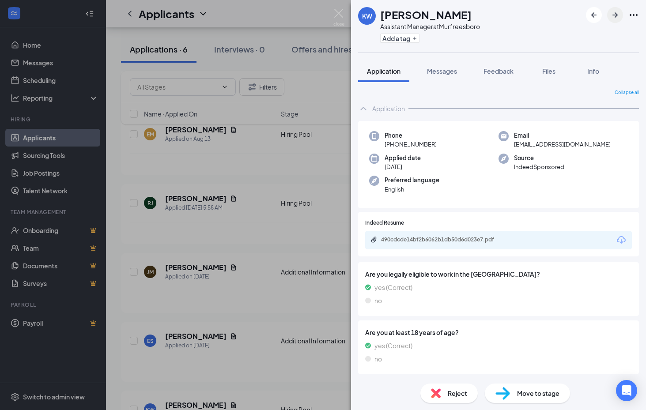
click at [620, 18] on icon "ArrowRight" at bounding box center [615, 15] width 11 height 11
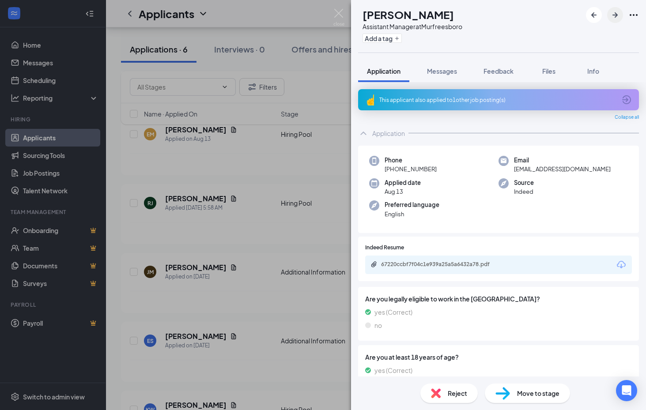
click at [620, 18] on icon "ArrowRight" at bounding box center [615, 15] width 11 height 11
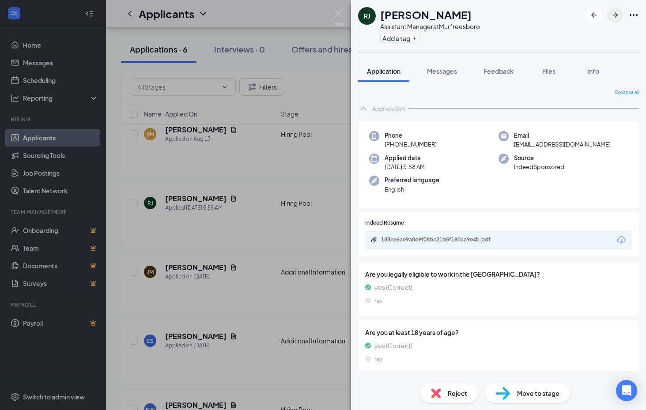
click at [620, 18] on icon "ArrowRight" at bounding box center [615, 15] width 11 height 11
click at [339, 18] on img at bounding box center [338, 17] width 11 height 17
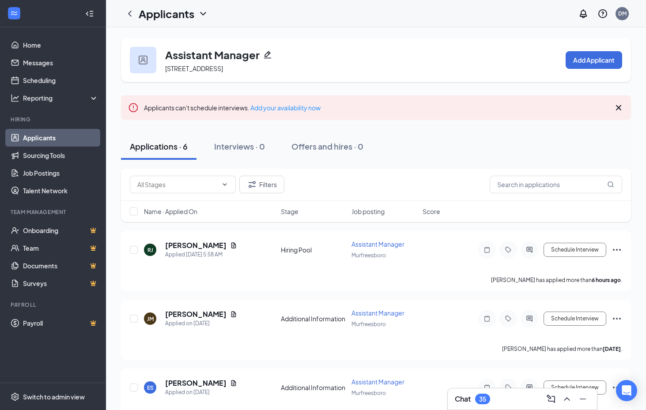
click at [202, 12] on icon "ChevronDown" at bounding box center [203, 13] width 11 height 11
click at [162, 38] on link "Applicants" at bounding box center [173, 33] width 59 height 9
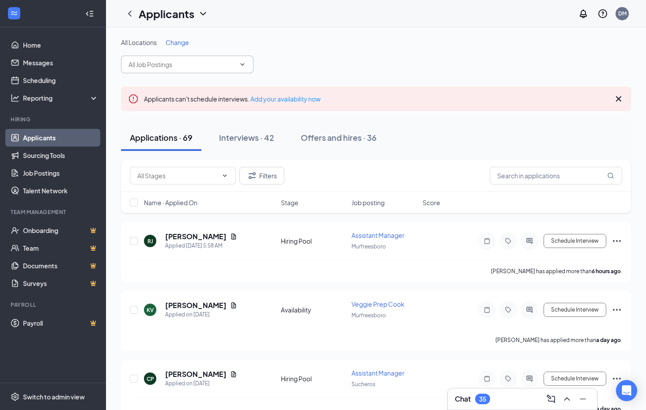
click at [242, 65] on icon "ChevronDown" at bounding box center [243, 64] width 4 height 2
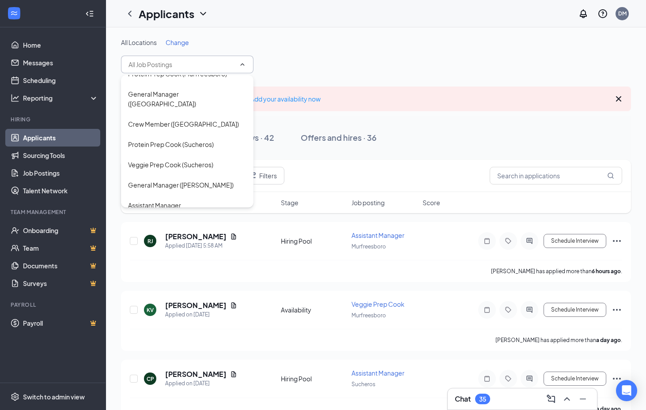
scroll to position [71, 0]
click at [199, 201] on div "Assistant Manager (Sucheros)" at bounding box center [187, 210] width 118 height 19
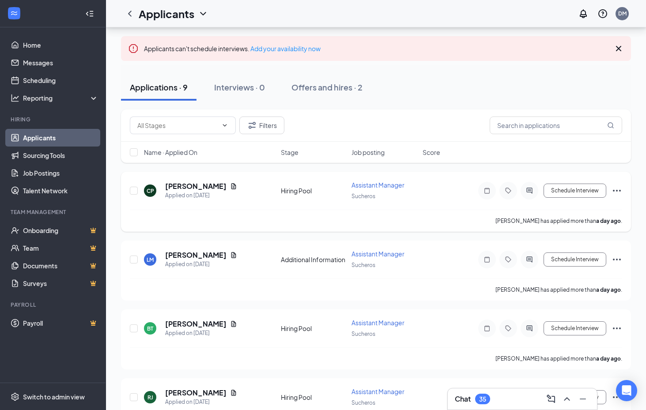
scroll to position [63, 0]
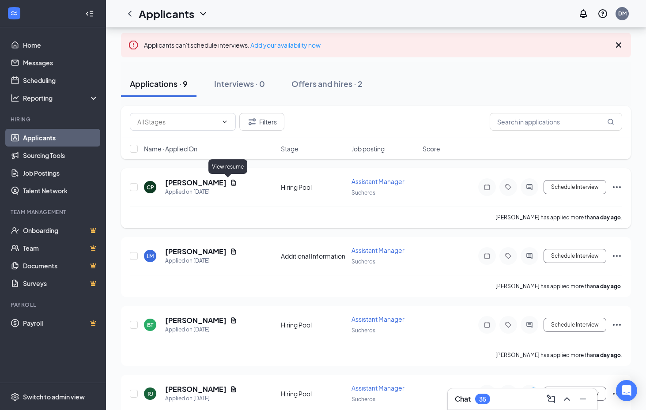
click at [231, 185] on icon "Document" at bounding box center [233, 183] width 5 height 6
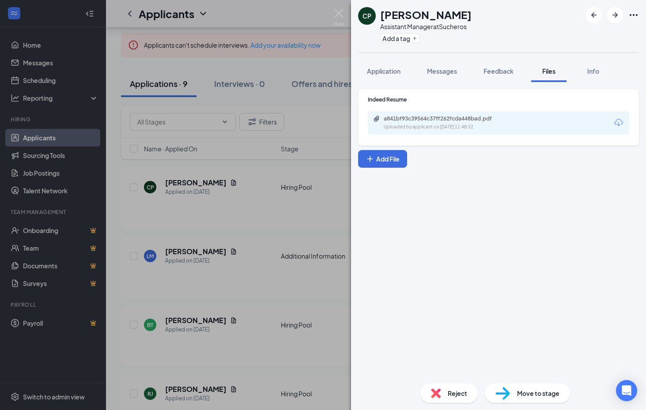
click at [617, 124] on icon "Download" at bounding box center [618, 122] width 11 height 11
click at [453, 398] on span "Reject" at bounding box center [457, 394] width 19 height 10
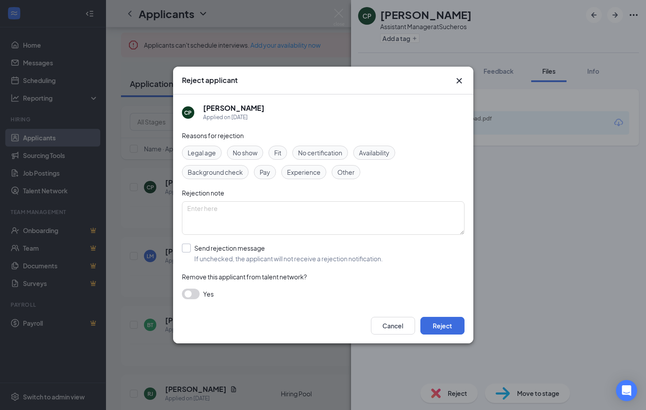
click at [212, 248] on div "Send rejection message" at bounding box center [288, 248] width 189 height 9
click at [212, 248] on input "Send rejection message If unchecked, the applicant will not receive a rejection…" at bounding box center [282, 253] width 201 height 19
checkbox input "true"
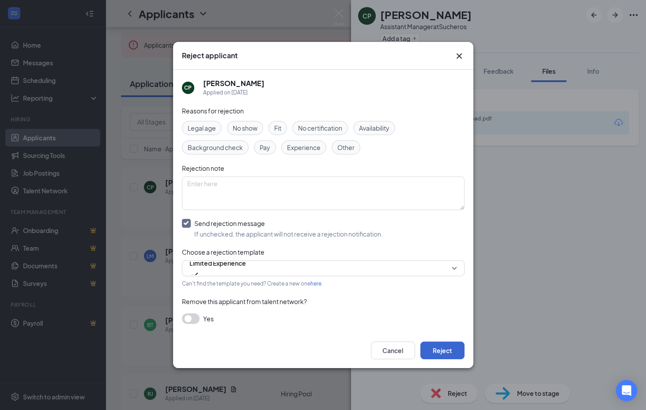
click at [440, 351] on button "Reject" at bounding box center [442, 351] width 44 height 18
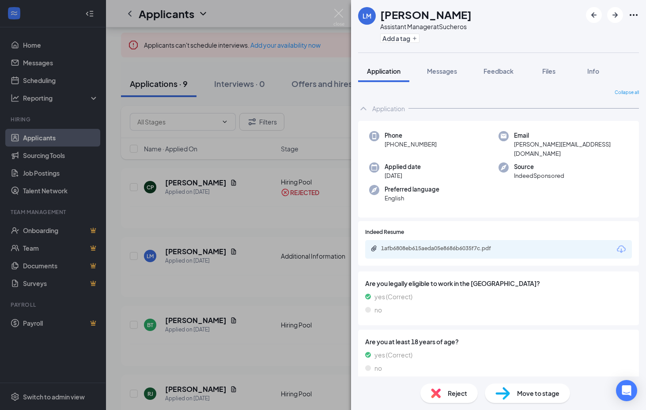
click at [618, 245] on icon "Download" at bounding box center [621, 249] width 9 height 8
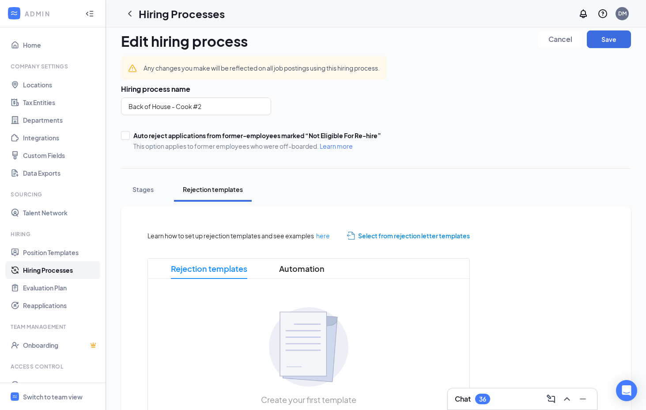
scroll to position [10, 0]
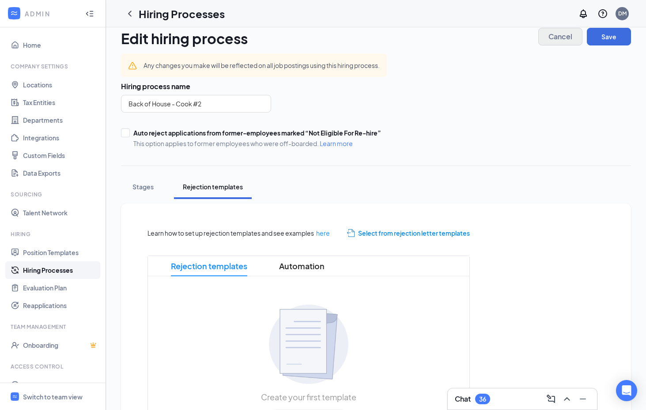
click at [561, 38] on span "Cancel" at bounding box center [560, 37] width 24 height 6
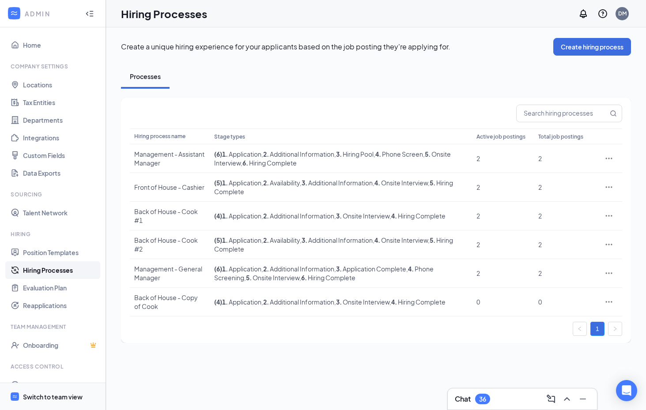
click at [46, 398] on div "Switch to team view" at bounding box center [53, 397] width 60 height 9
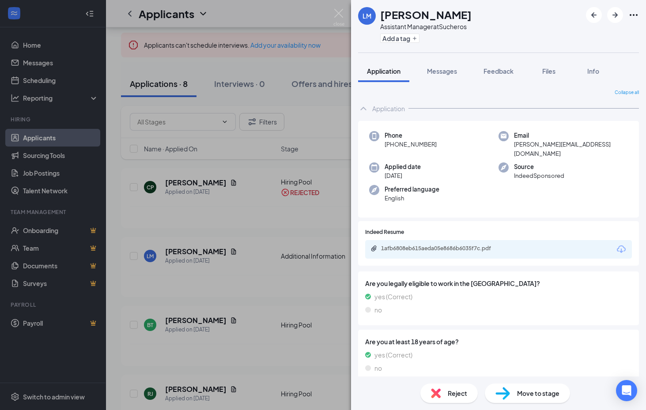
scroll to position [63, 0]
click at [613, 18] on icon "ArrowRight" at bounding box center [615, 15] width 11 height 11
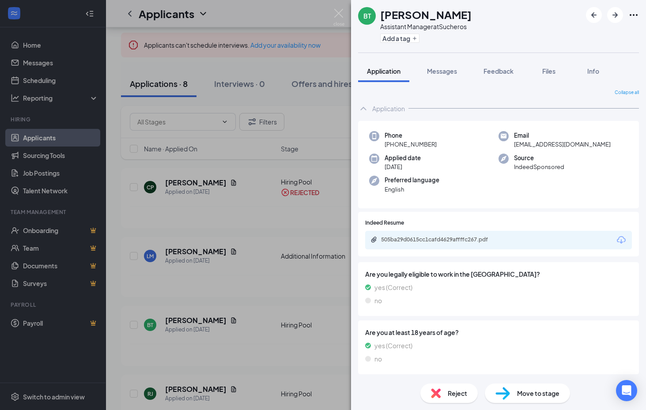
click at [621, 236] on icon "Download" at bounding box center [621, 240] width 9 height 8
click at [612, 16] on icon "ArrowRight" at bounding box center [615, 15] width 11 height 11
click at [619, 238] on icon "Download" at bounding box center [621, 240] width 11 height 11
click at [615, 14] on icon "ArrowRight" at bounding box center [615, 15] width 11 height 11
click at [622, 237] on icon "Download" at bounding box center [621, 240] width 11 height 11
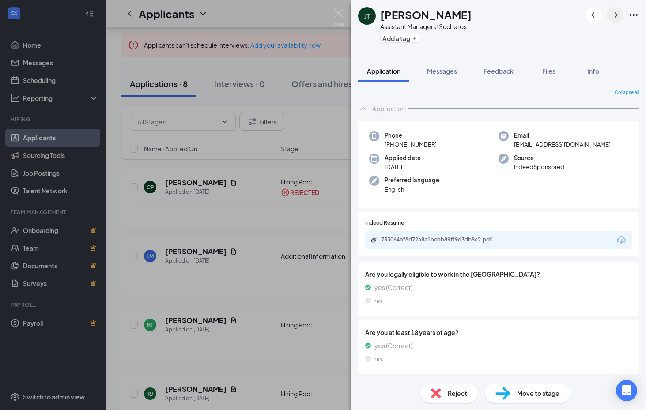
click at [619, 16] on icon "ArrowRight" at bounding box center [615, 15] width 11 height 11
click at [622, 237] on icon "Download" at bounding box center [621, 240] width 11 height 11
click at [615, 13] on icon "ArrowRight" at bounding box center [614, 14] width 5 height 5
click at [623, 241] on icon "Download" at bounding box center [621, 240] width 9 height 8
click at [440, 392] on img at bounding box center [436, 394] width 10 height 10
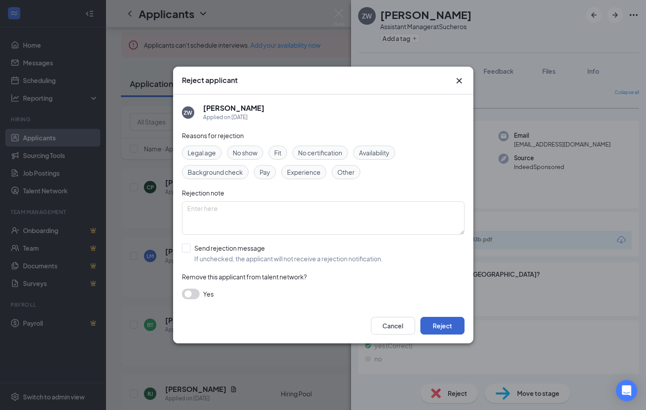
click at [430, 329] on button "Reject" at bounding box center [442, 326] width 44 height 18
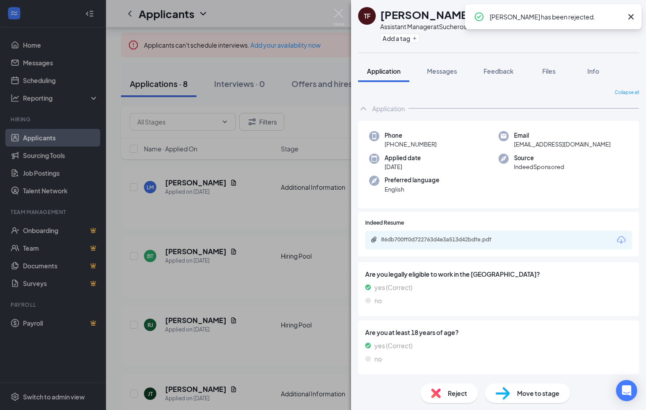
click at [620, 238] on icon "Download" at bounding box center [621, 240] width 11 height 11
click at [455, 400] on div "Reject" at bounding box center [448, 393] width 57 height 19
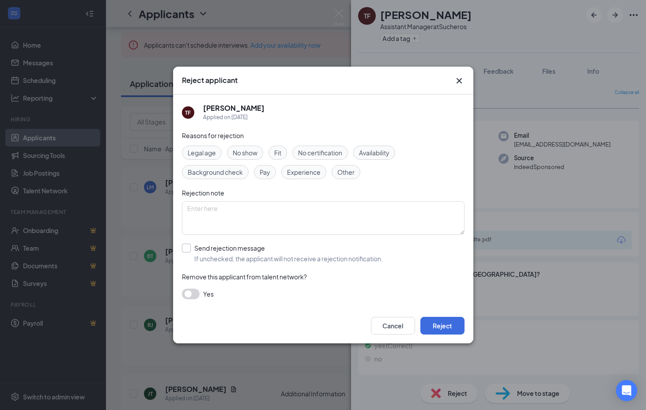
click at [222, 246] on div "Send rejection message" at bounding box center [288, 248] width 189 height 9
click at [222, 246] on input "Send rejection message If unchecked, the applicant will not receive a rejection…" at bounding box center [282, 253] width 201 height 19
checkbox input "true"
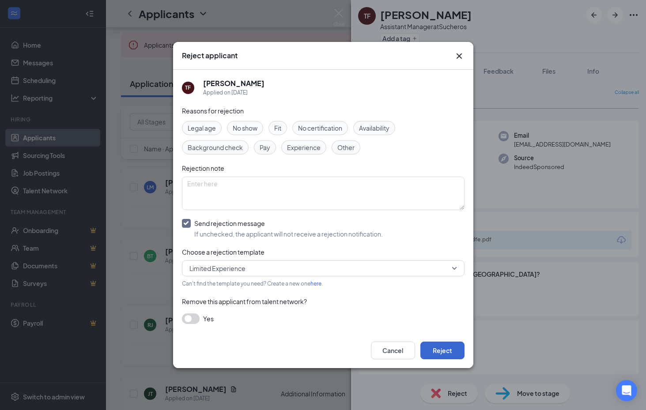
click at [448, 349] on button "Reject" at bounding box center [442, 351] width 44 height 18
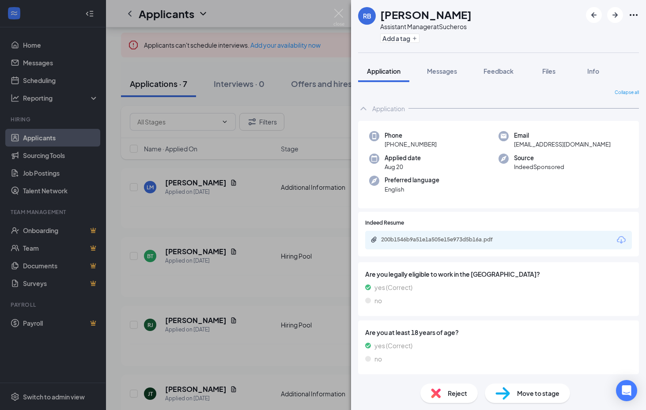
click at [623, 236] on icon "Download" at bounding box center [621, 240] width 9 height 8
click at [615, 20] on button "button" at bounding box center [615, 15] width 16 height 16
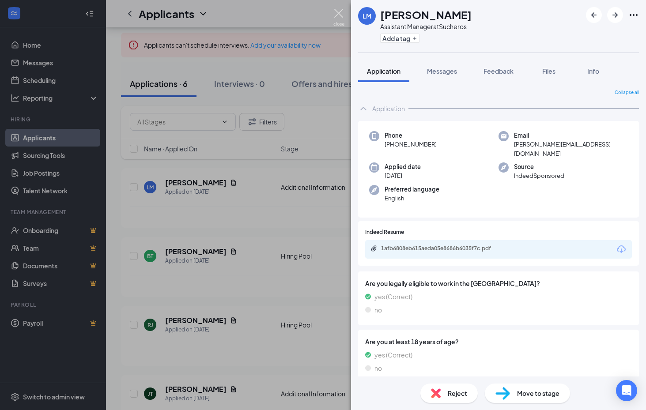
click at [340, 18] on img at bounding box center [338, 17] width 11 height 17
